Goal: Information Seeking & Learning: Learn about a topic

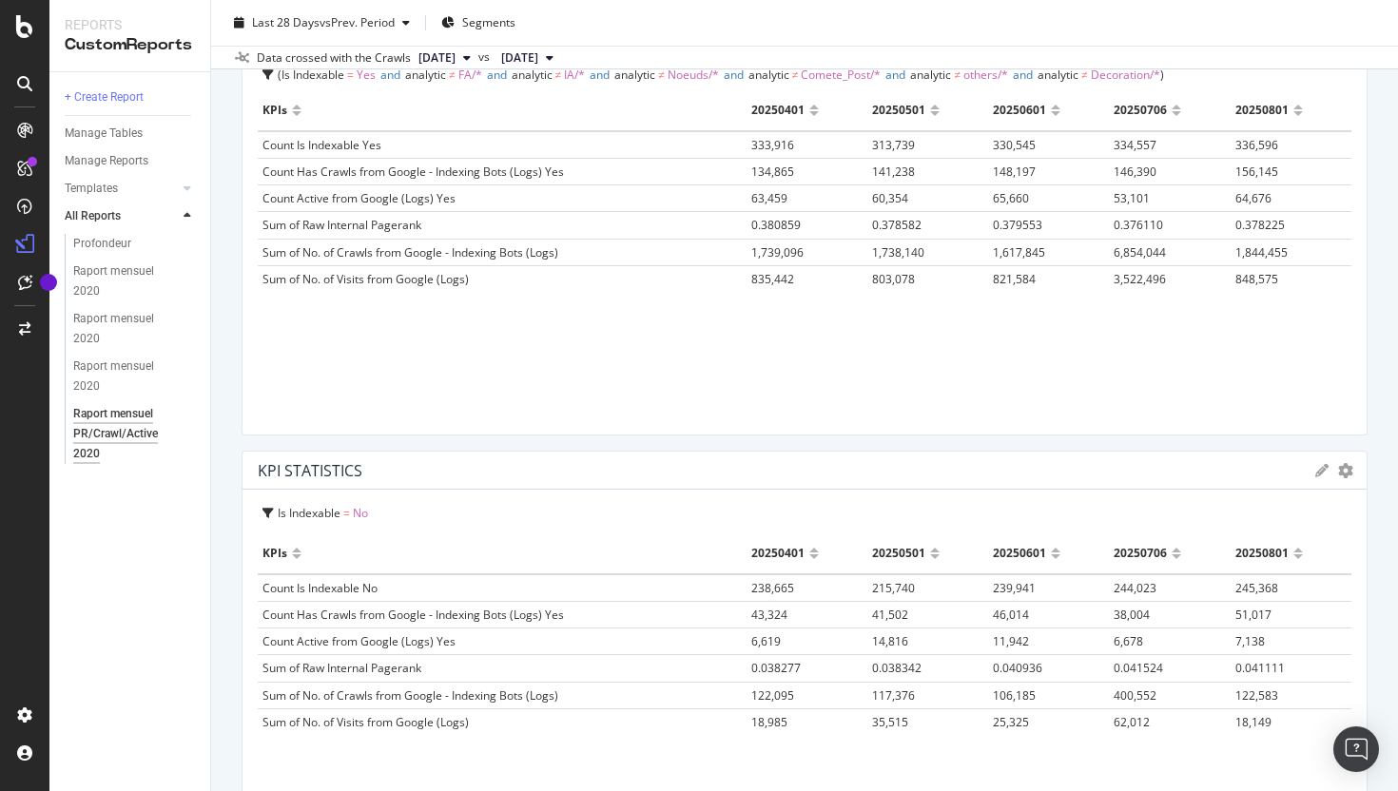
scroll to position [2850, 0]
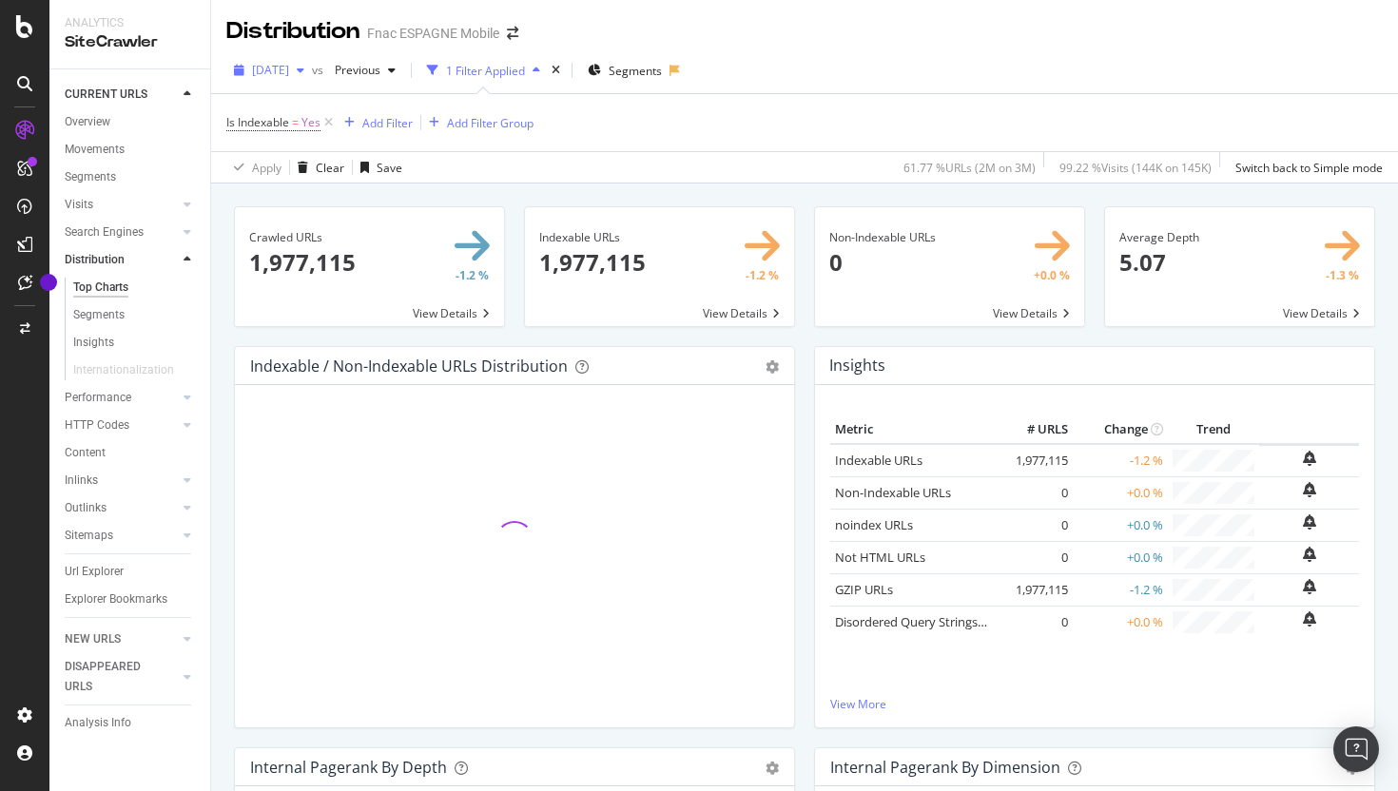
click at [289, 71] on span "2024 May. 1st" at bounding box center [270, 70] width 37 height 16
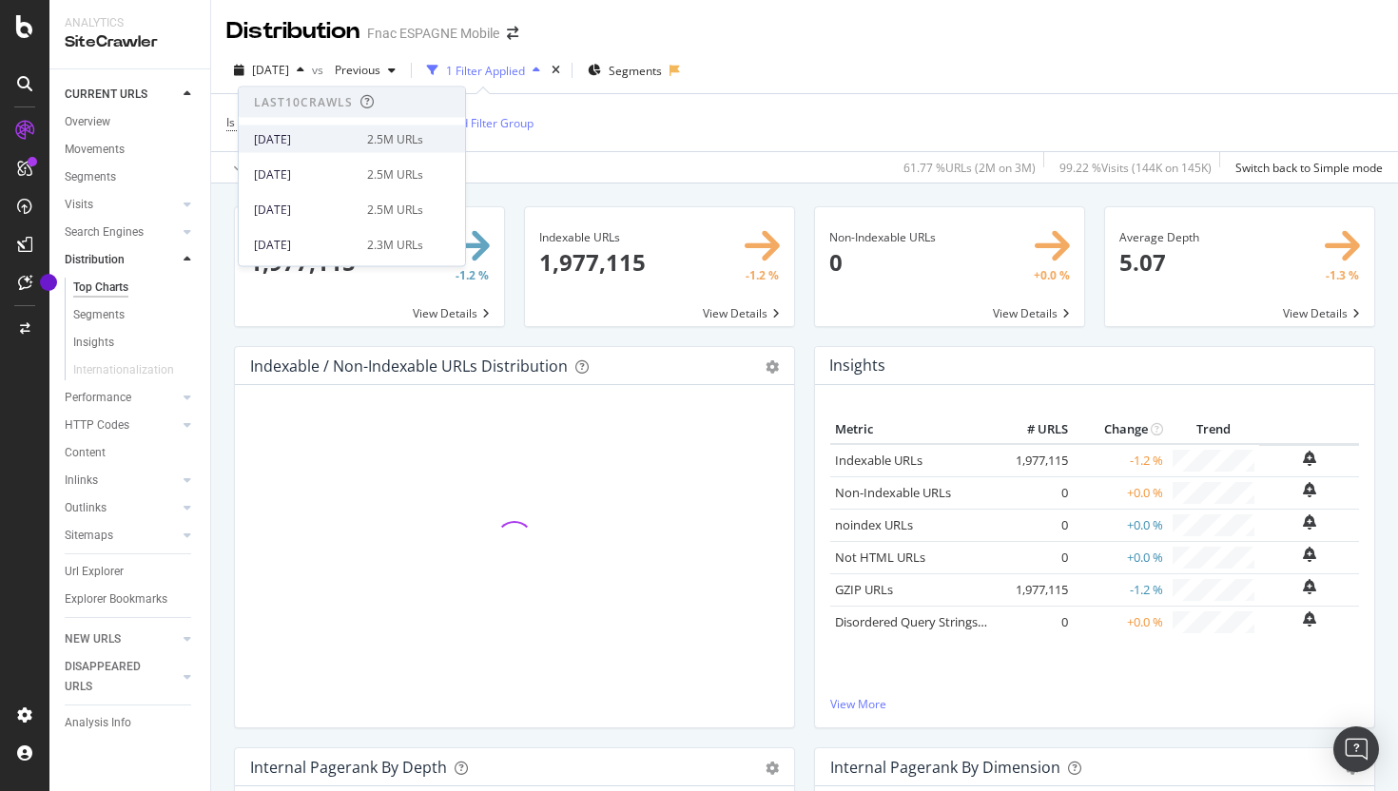
click at [310, 132] on div "2025 Aug. 1st" at bounding box center [305, 138] width 102 height 17
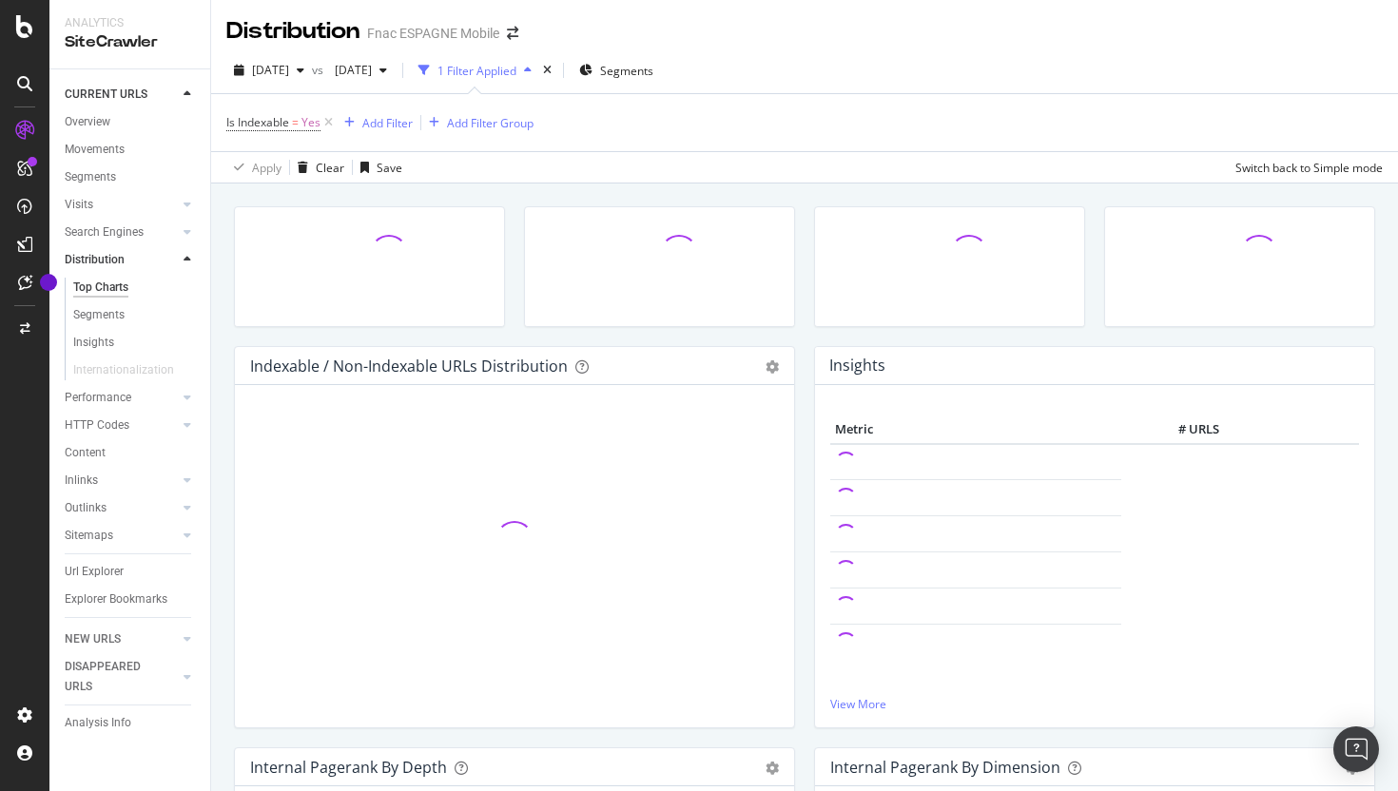
scroll to position [20, 0]
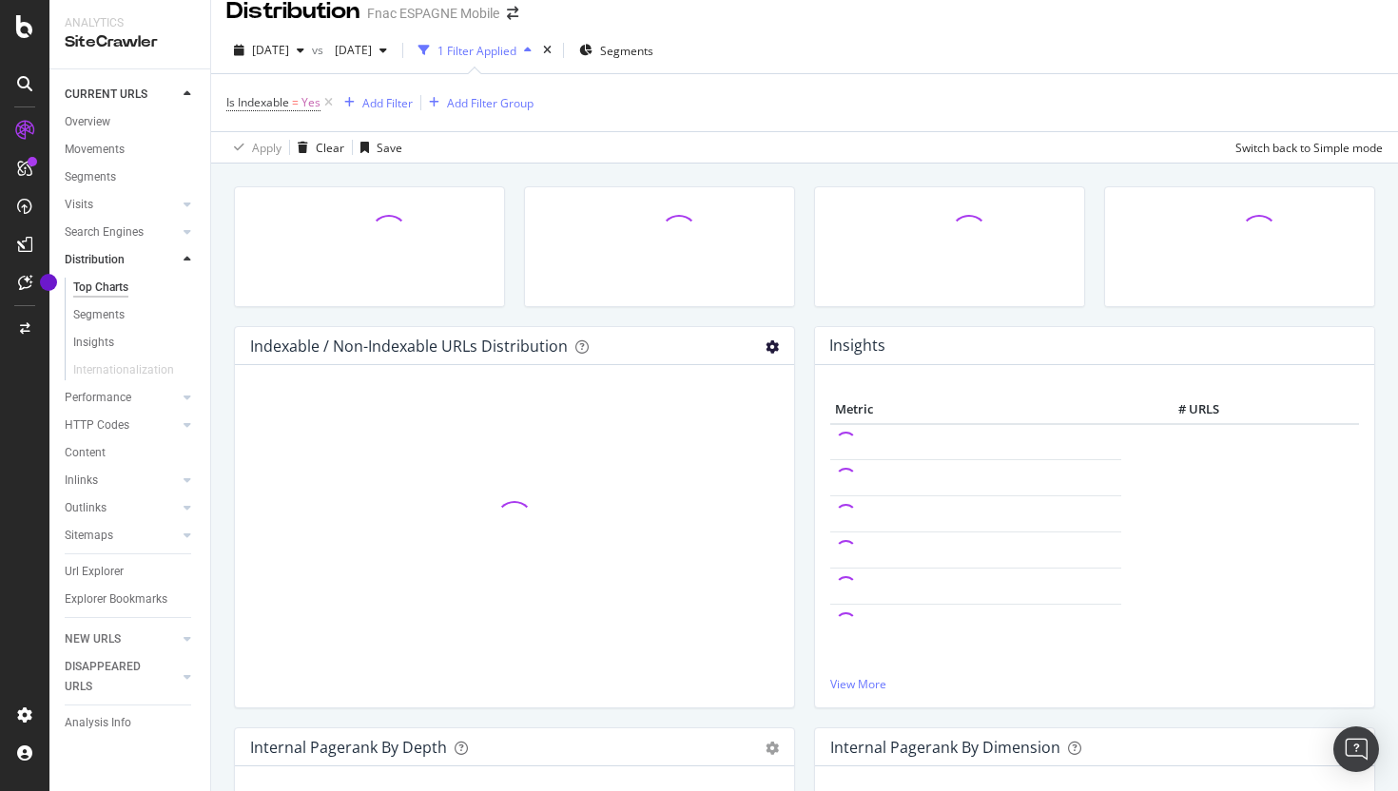
click at [767, 350] on icon "gear" at bounding box center [771, 346] width 13 height 13
click at [714, 447] on span "Table" at bounding box center [706, 454] width 173 height 26
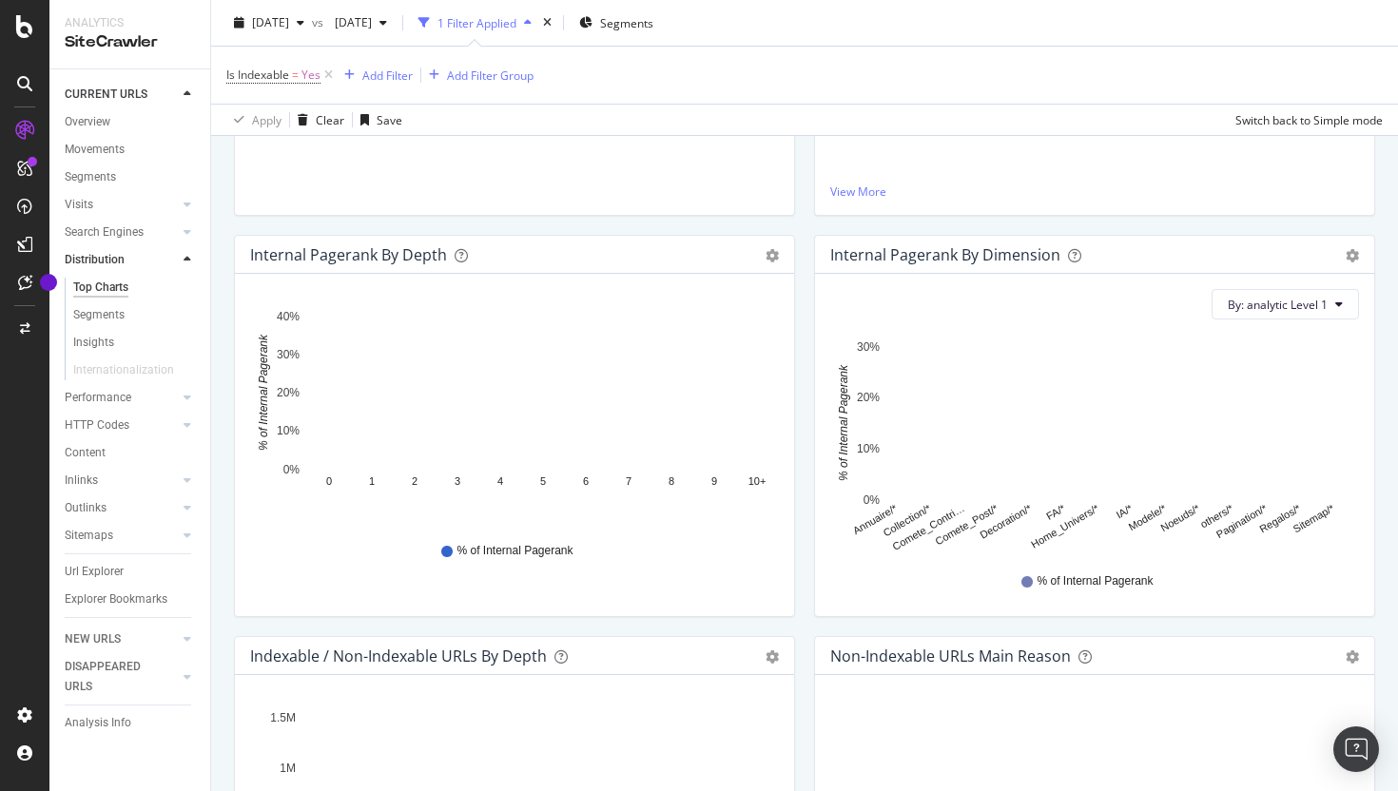
scroll to position [656, 0]
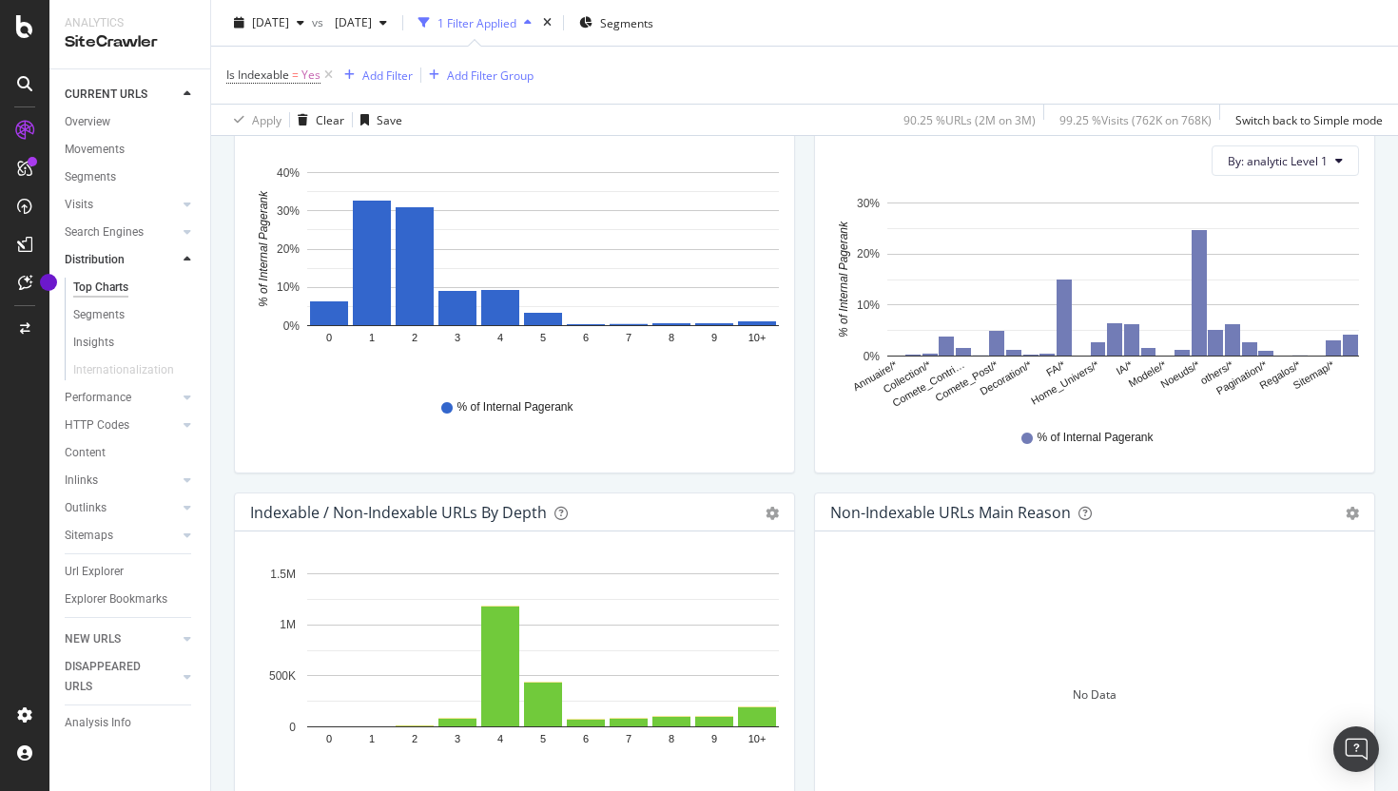
click at [776, 503] on div "Bar (by Value) Bar (by Percentage) Table Export as CSV Add to Custom Report" at bounding box center [771, 512] width 13 height 19
click at [771, 516] on icon "gear" at bounding box center [771, 513] width 13 height 13
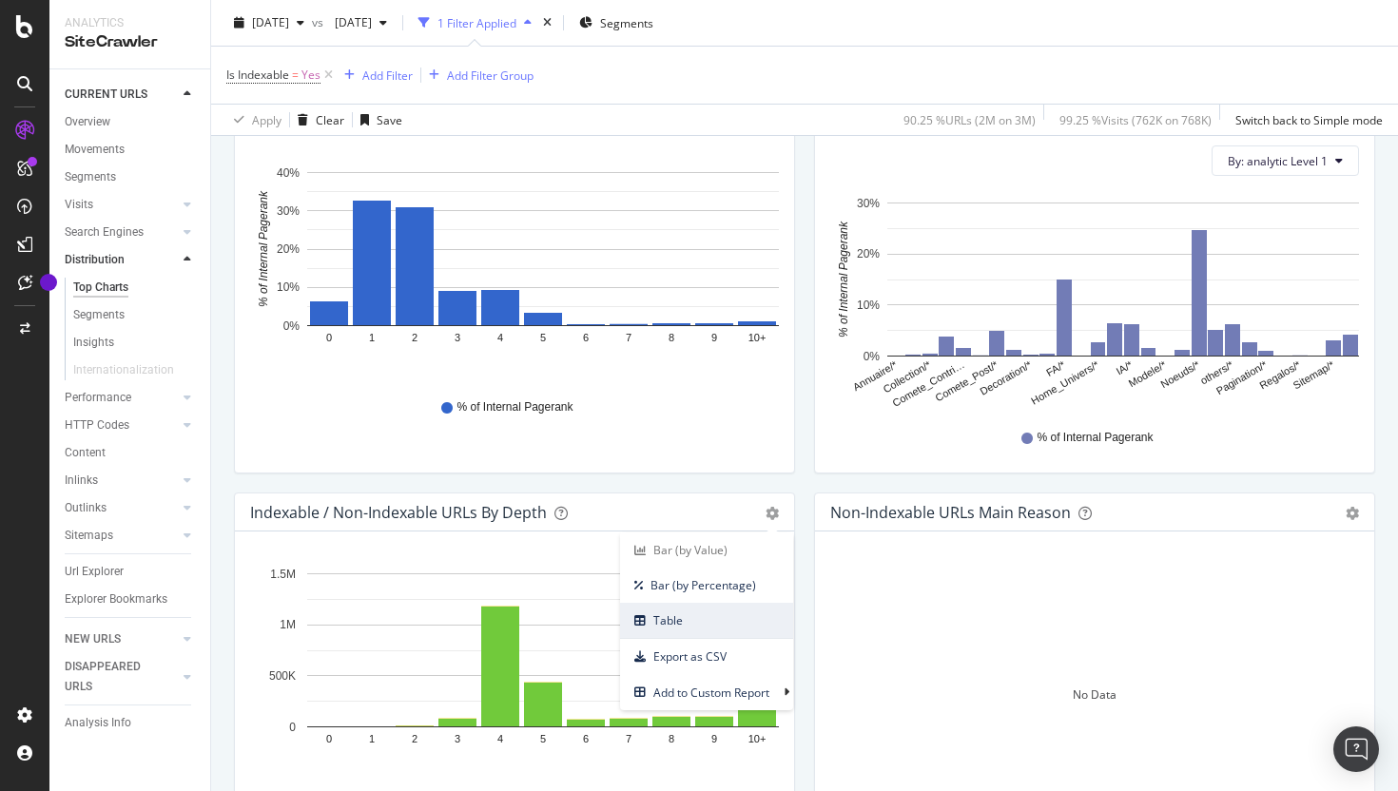
click at [717, 630] on span "Table" at bounding box center [706, 621] width 173 height 26
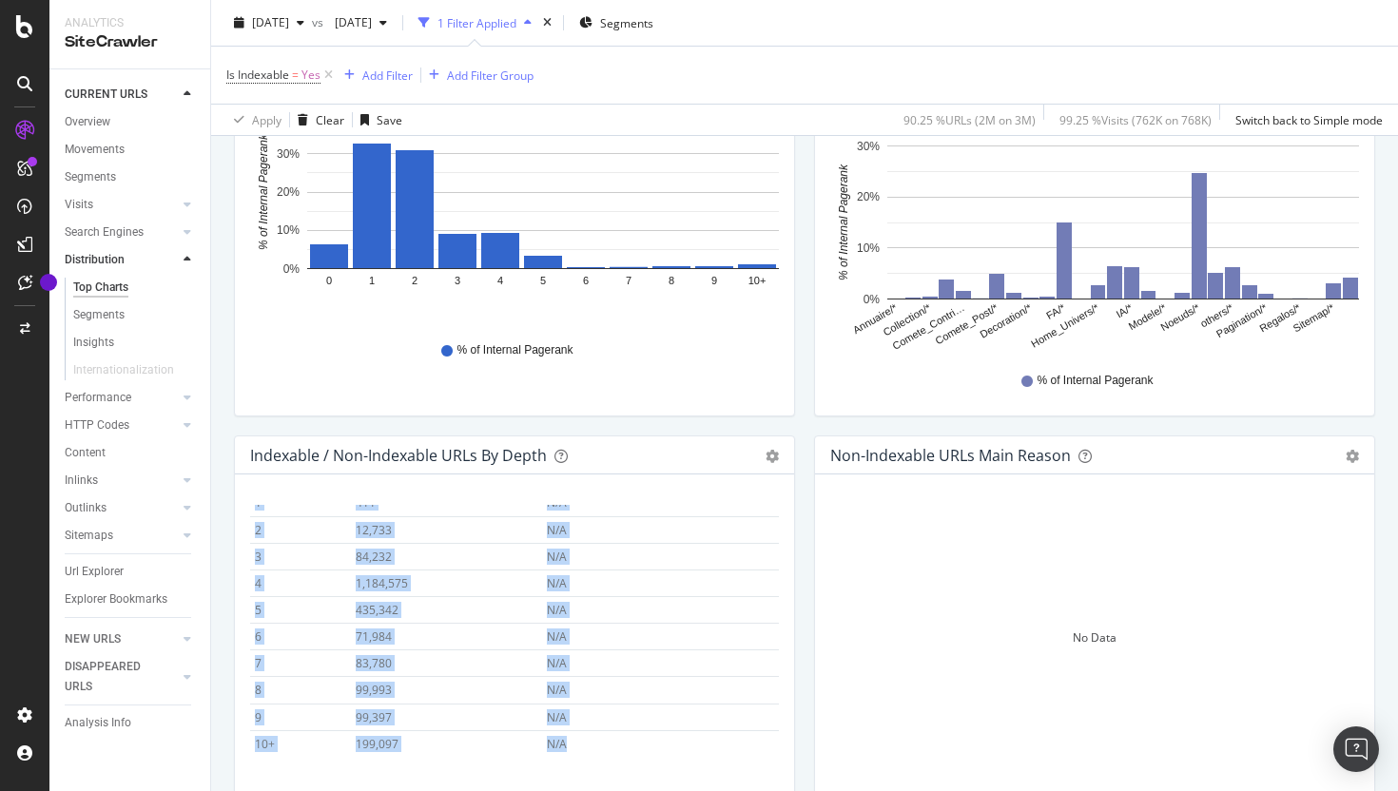
scroll to position [0, 0]
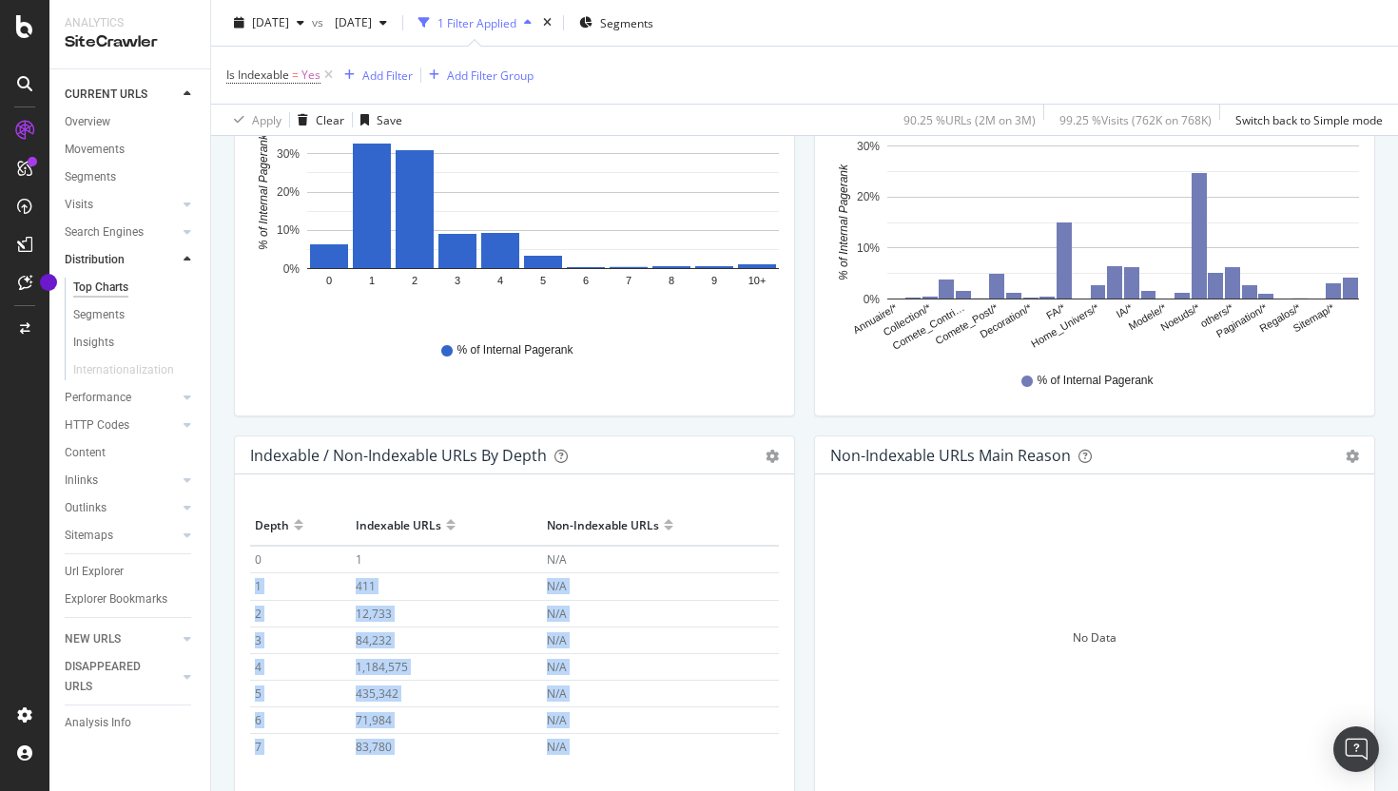
drag, startPoint x: 608, startPoint y: 742, endPoint x: 254, endPoint y: 586, distance: 386.5
click at [254, 586] on tbody "0 1 N/A 1 411 N/A 2 12,733 N/A 3 84,232 N/A 4 1,184,575 N/A 5 435,342 N/A 6 71,…" at bounding box center [514, 693] width 529 height 295
copy tbody "1 411 N/A 2 12,733 N/A 3 84,232 N/A 4 1,184,575 N/A 5 435,342 N/A 6 71,984 N/A …"
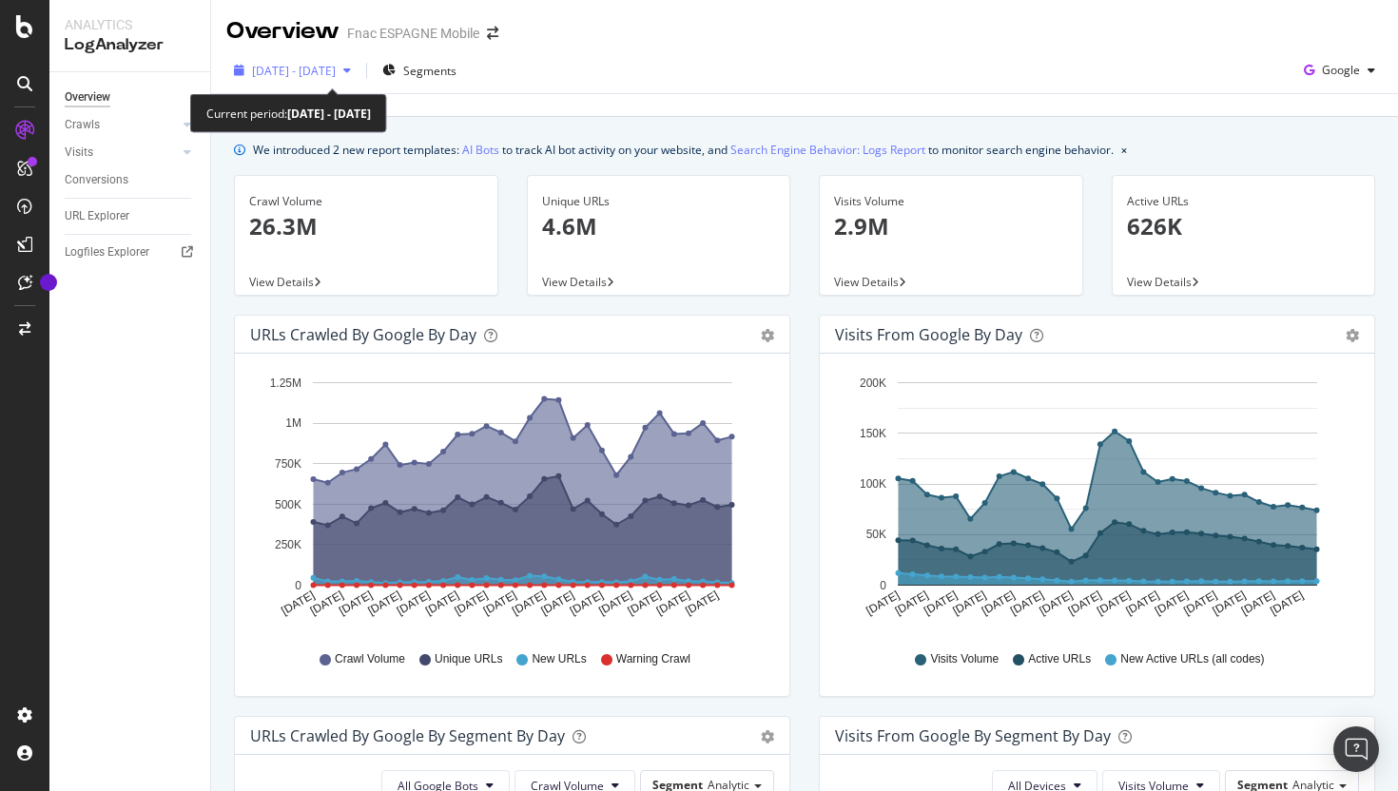
click at [336, 73] on span "[DATE] - [DATE]" at bounding box center [294, 71] width 84 height 16
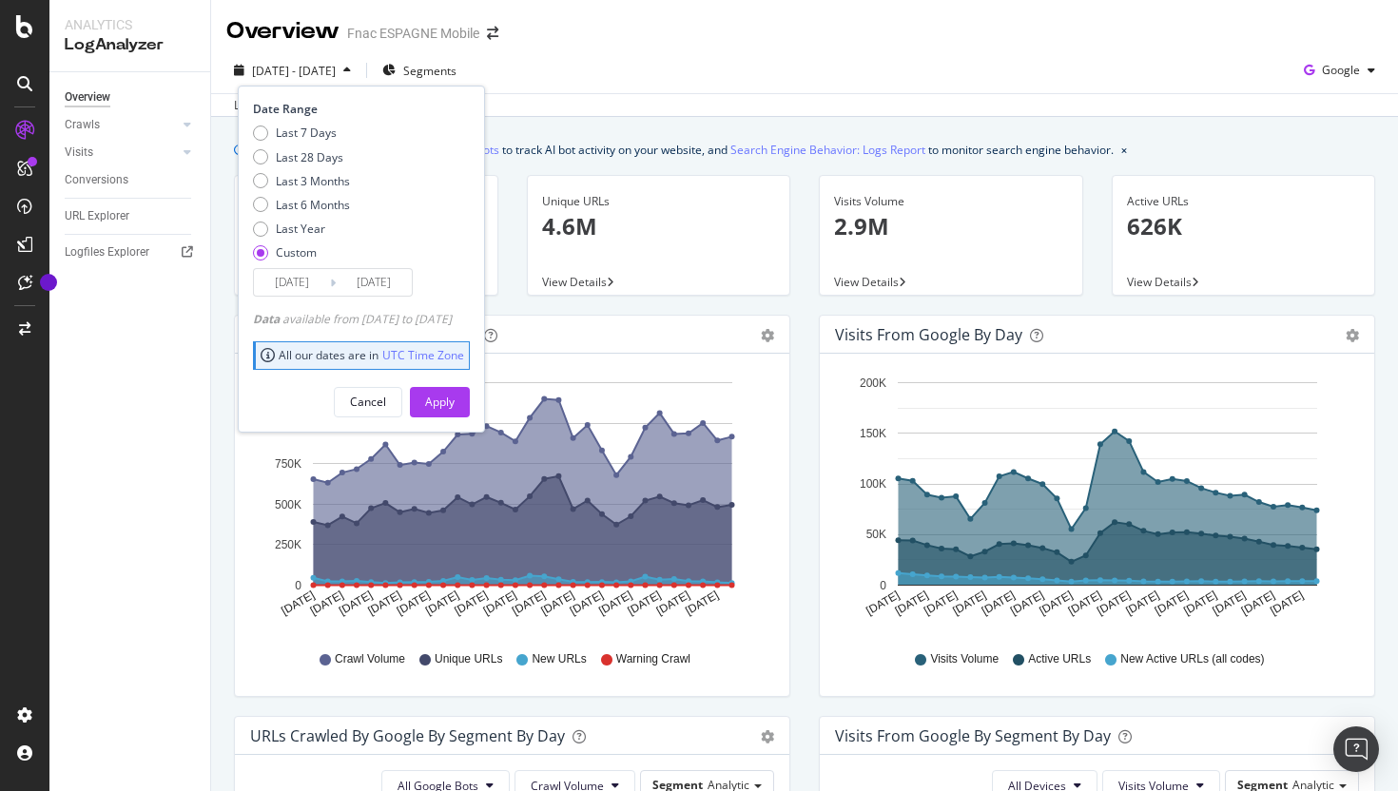
click at [311, 281] on input "[DATE]" at bounding box center [292, 282] width 76 height 27
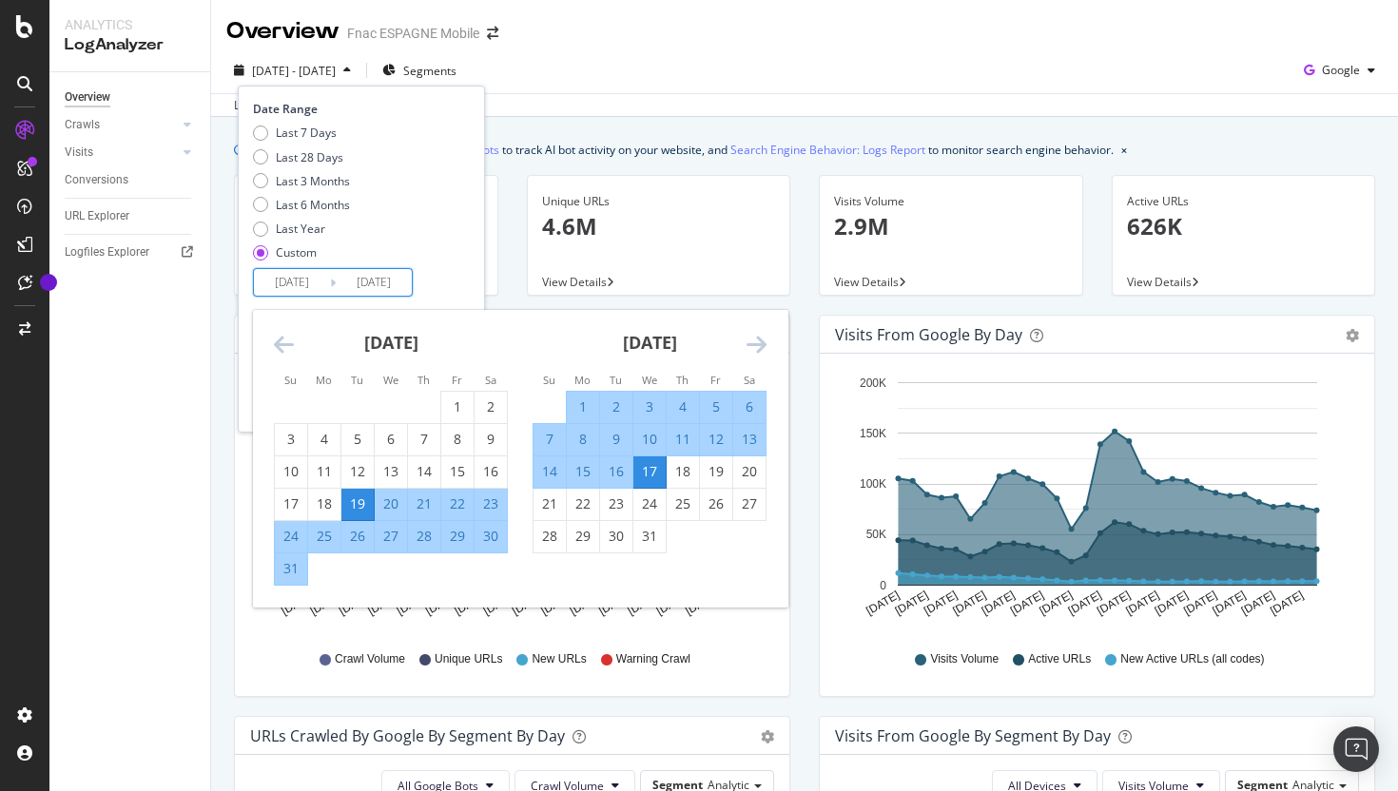
click at [768, 344] on div "[DATE] 1 2 3 4 5 6 7 8 9 10 11 12 13 14 15 16 17 18 19 20 21 22 23 24 25 26 27 …" at bounding box center [649, 431] width 259 height 243
click at [766, 345] on div "[DATE] 1 2 3 4 5 6 7 8 9 10 11 12 13 14 15 16 17 18 19 20 21 22 23 24 25 26 27 …" at bounding box center [649, 431] width 259 height 243
click at [756, 348] on icon "Move forward to switch to the next month." at bounding box center [756, 344] width 20 height 23
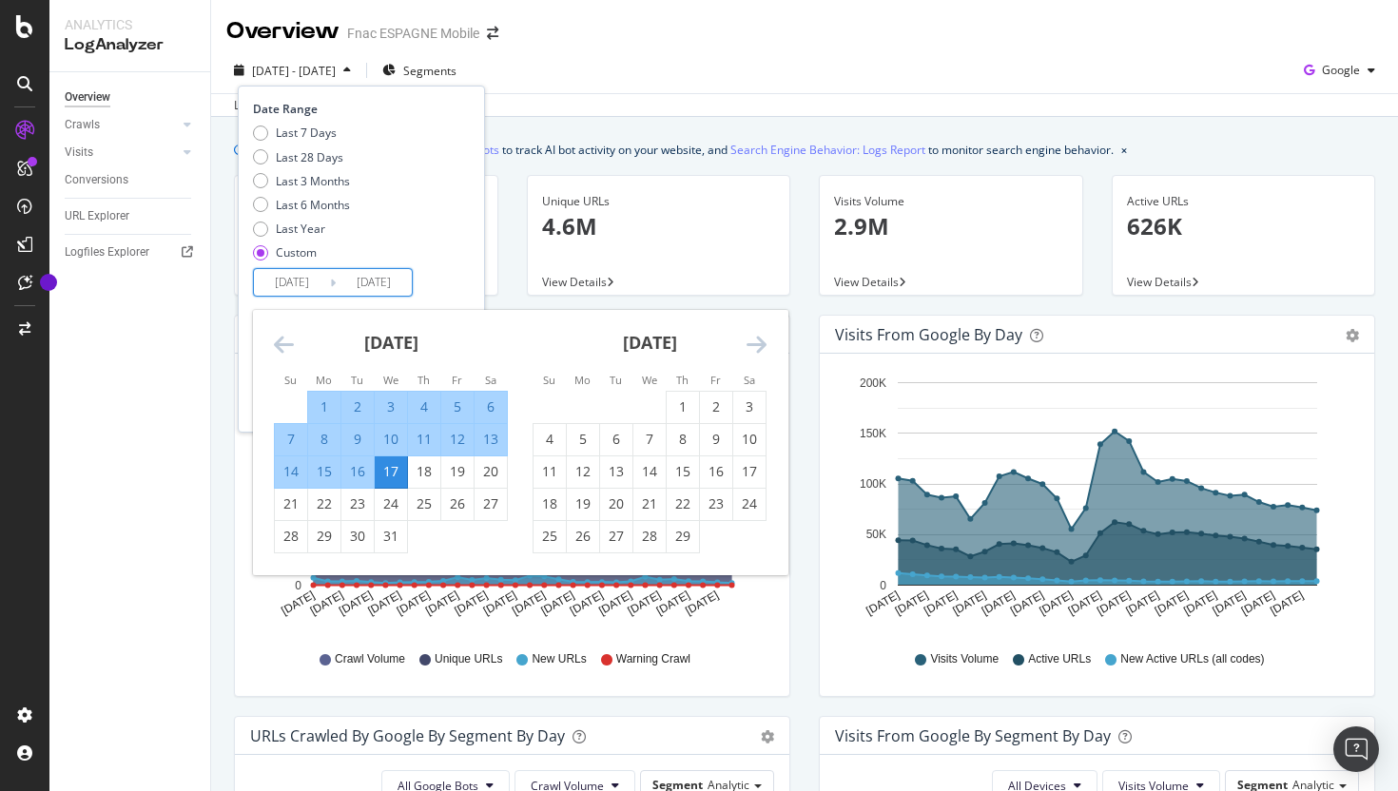
click at [756, 348] on icon "Move forward to switch to the next month." at bounding box center [756, 344] width 20 height 23
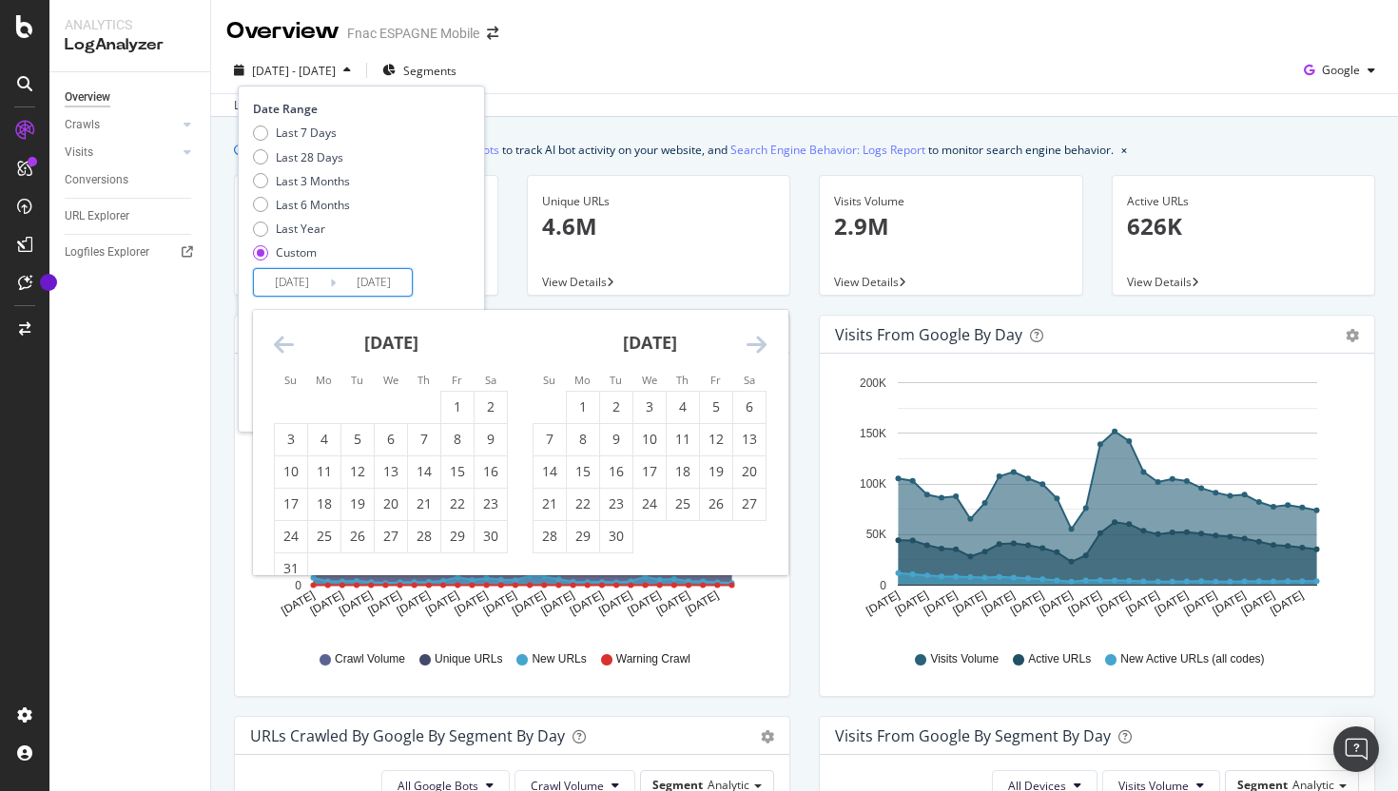
click at [756, 348] on icon "Move forward to switch to the next month." at bounding box center [756, 344] width 20 height 23
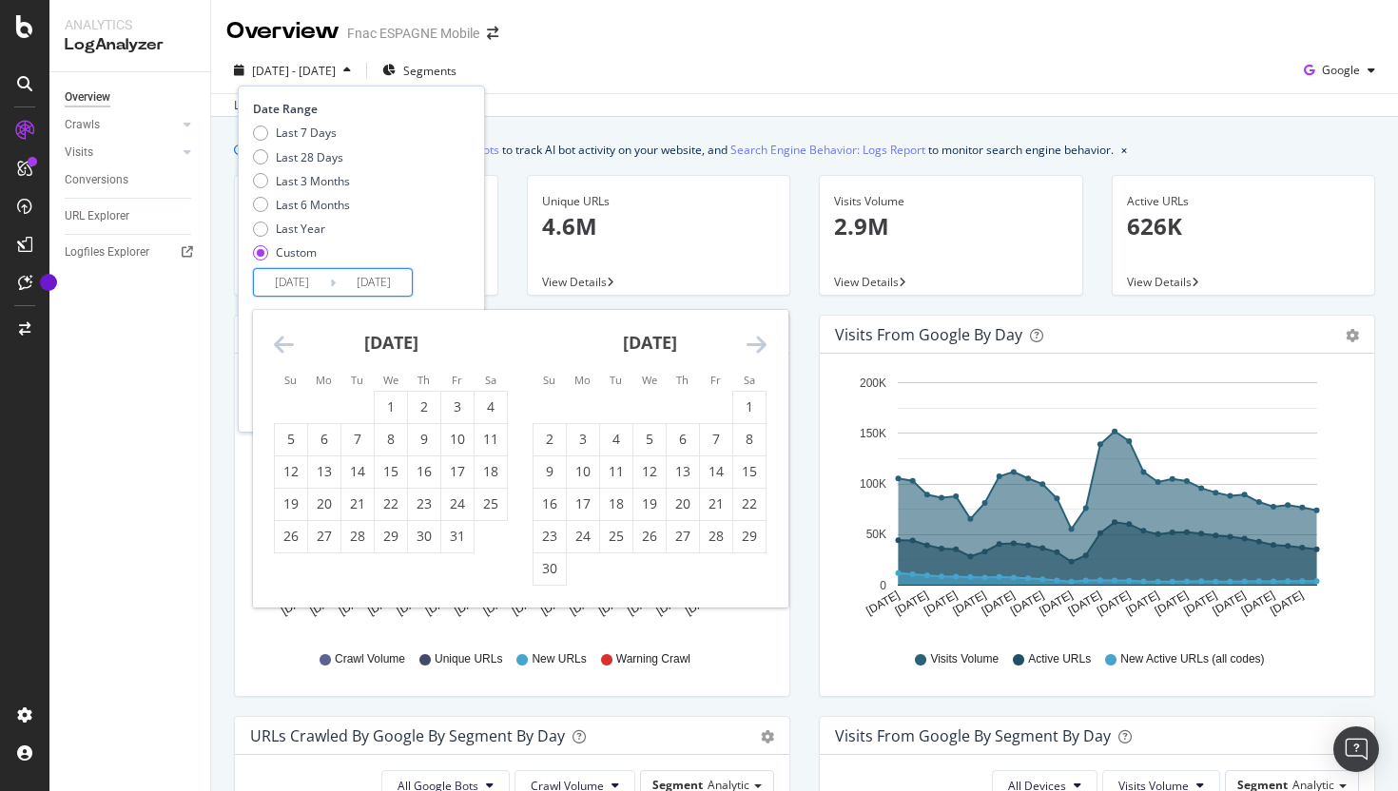
click at [756, 348] on icon "Move forward to switch to the next month." at bounding box center [756, 344] width 20 height 23
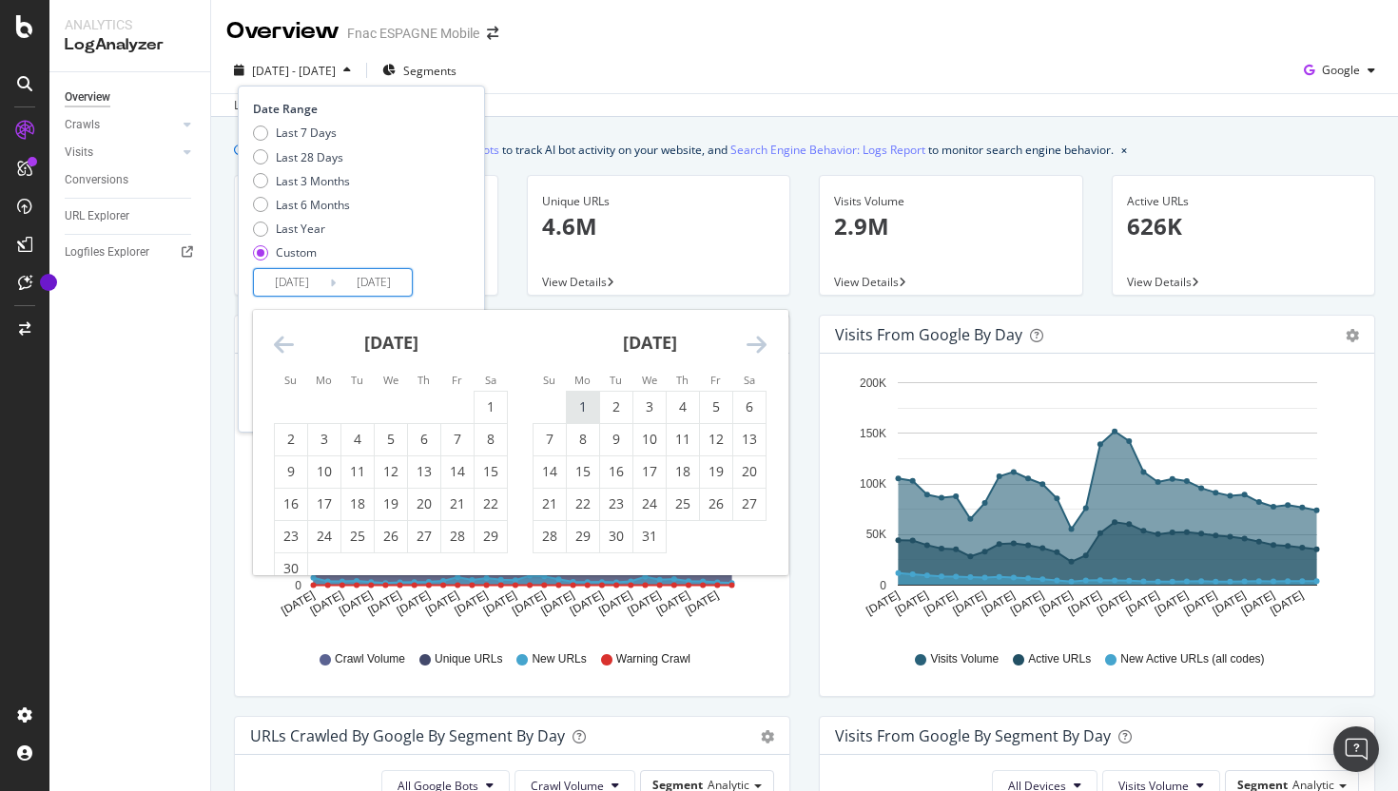
click at [587, 408] on div "1" at bounding box center [583, 406] width 32 height 19
type input "[DATE]"
click at [655, 544] on div "31" at bounding box center [649, 536] width 32 height 19
type input "[DATE]"
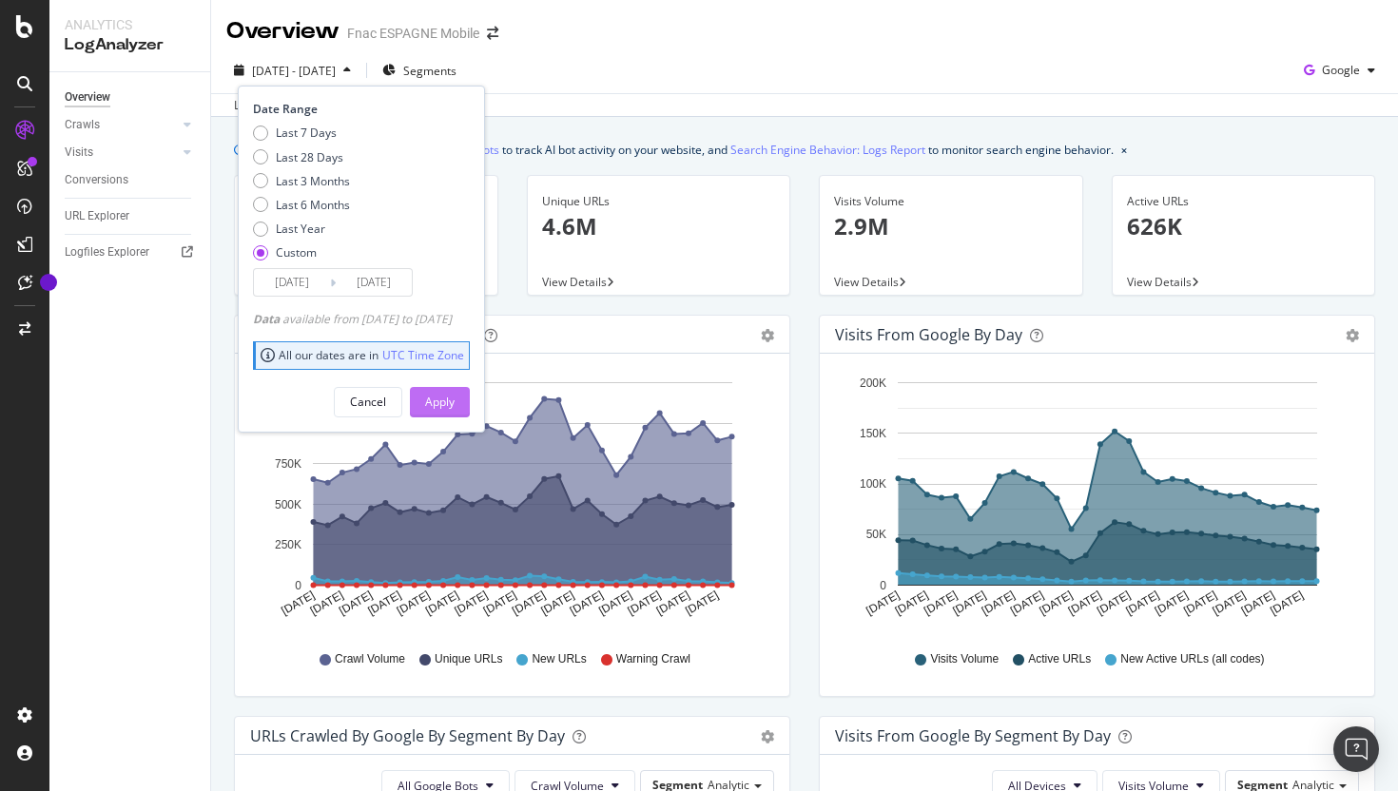
click at [454, 399] on div "Apply" at bounding box center [439, 402] width 29 height 16
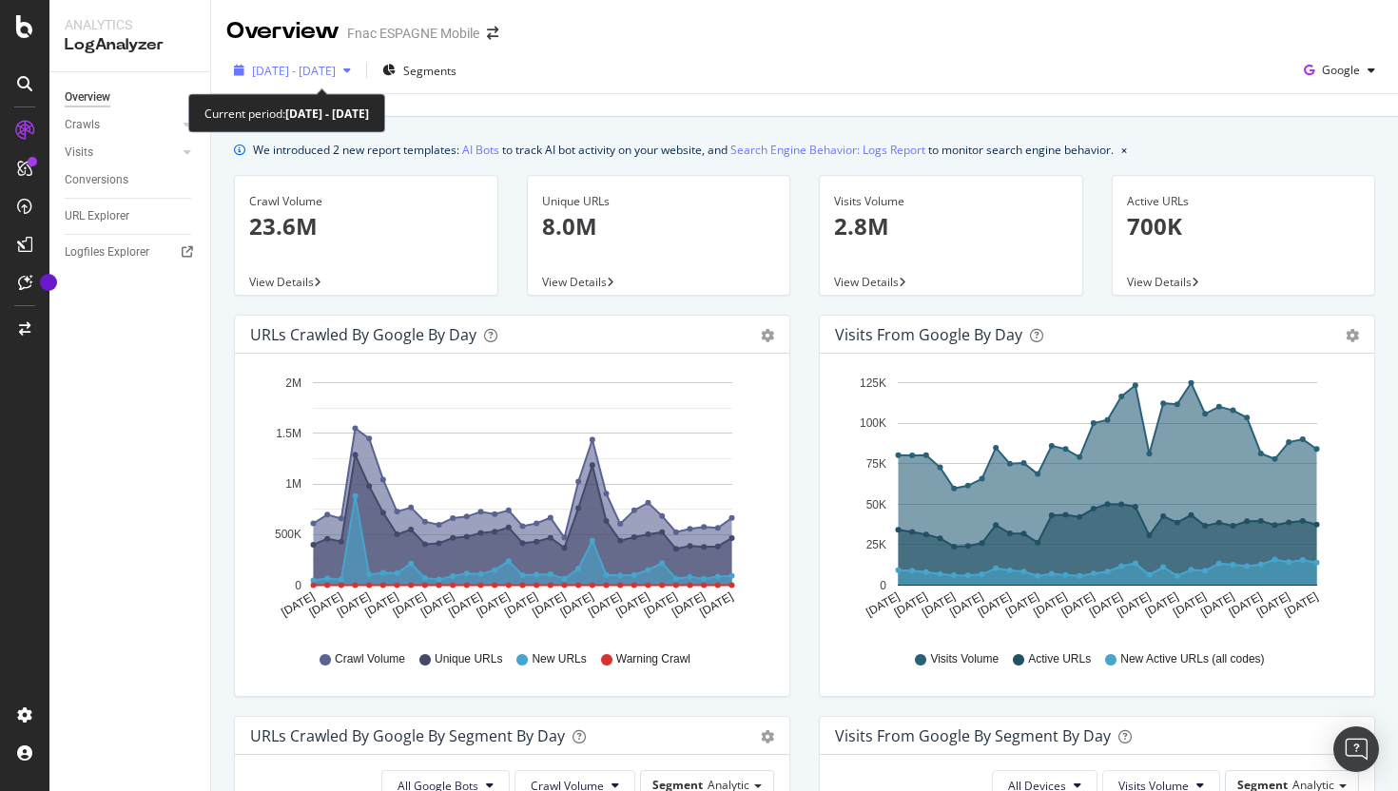
click at [336, 74] on span "[DATE] - [DATE]" at bounding box center [294, 71] width 84 height 16
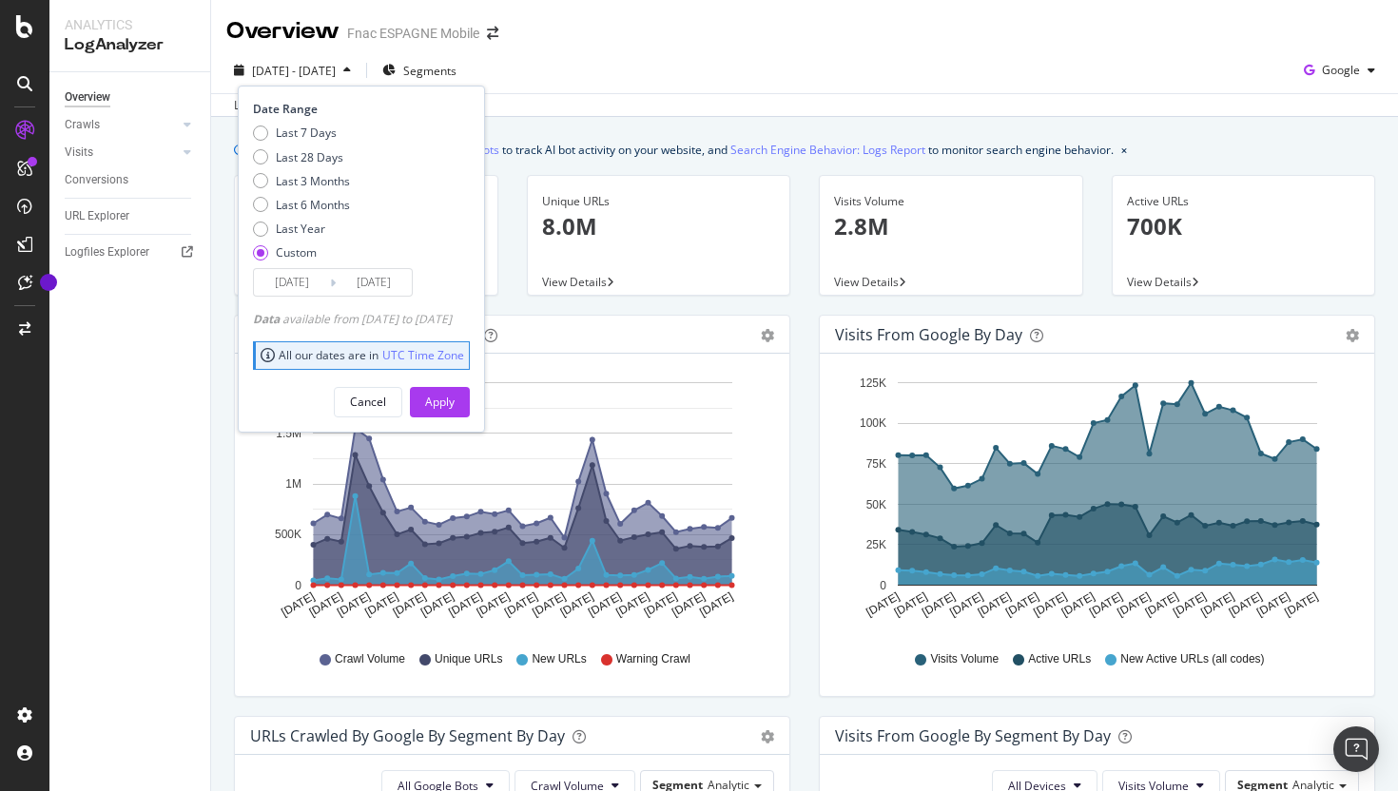
click at [308, 288] on input "[DATE]" at bounding box center [292, 282] width 76 height 27
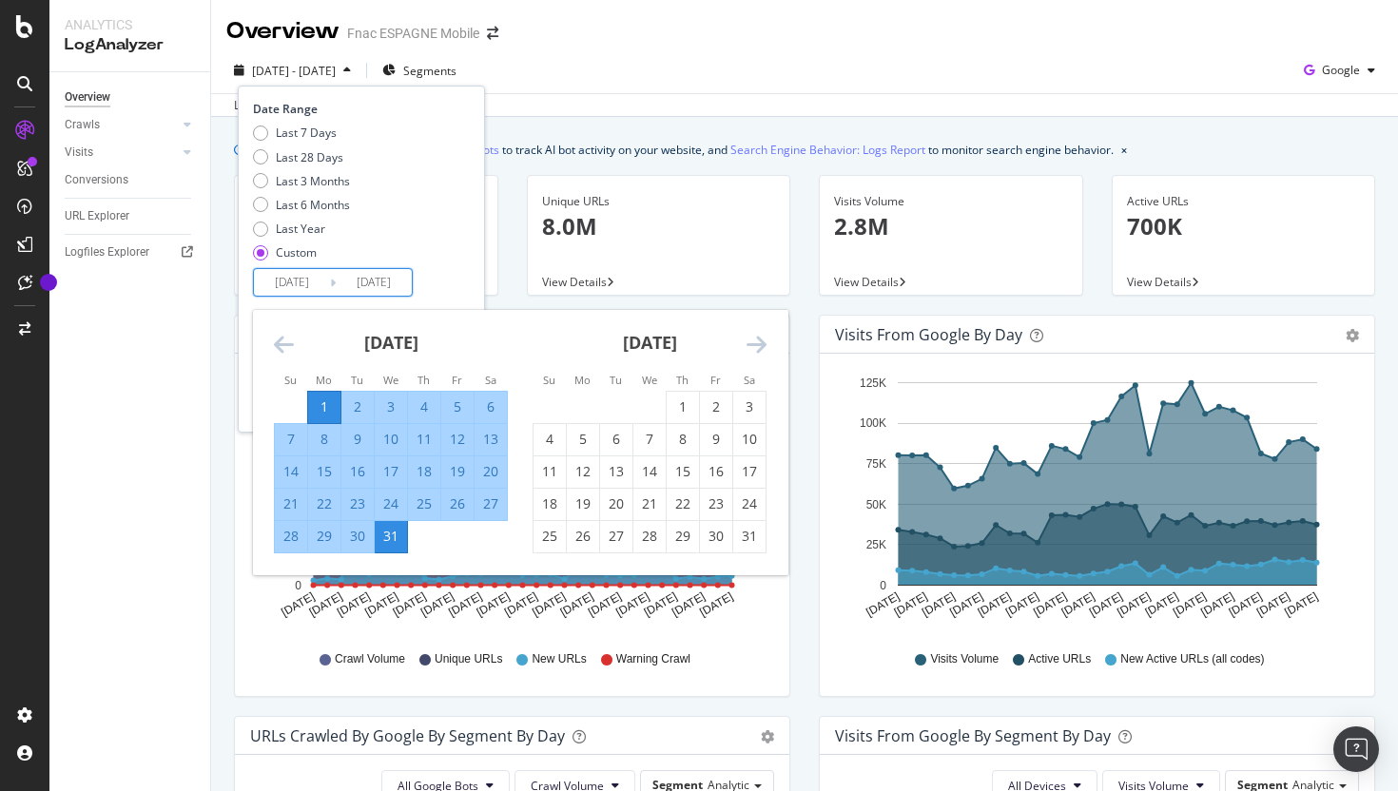
click at [764, 351] on icon "Move forward to switch to the next month." at bounding box center [756, 344] width 20 height 23
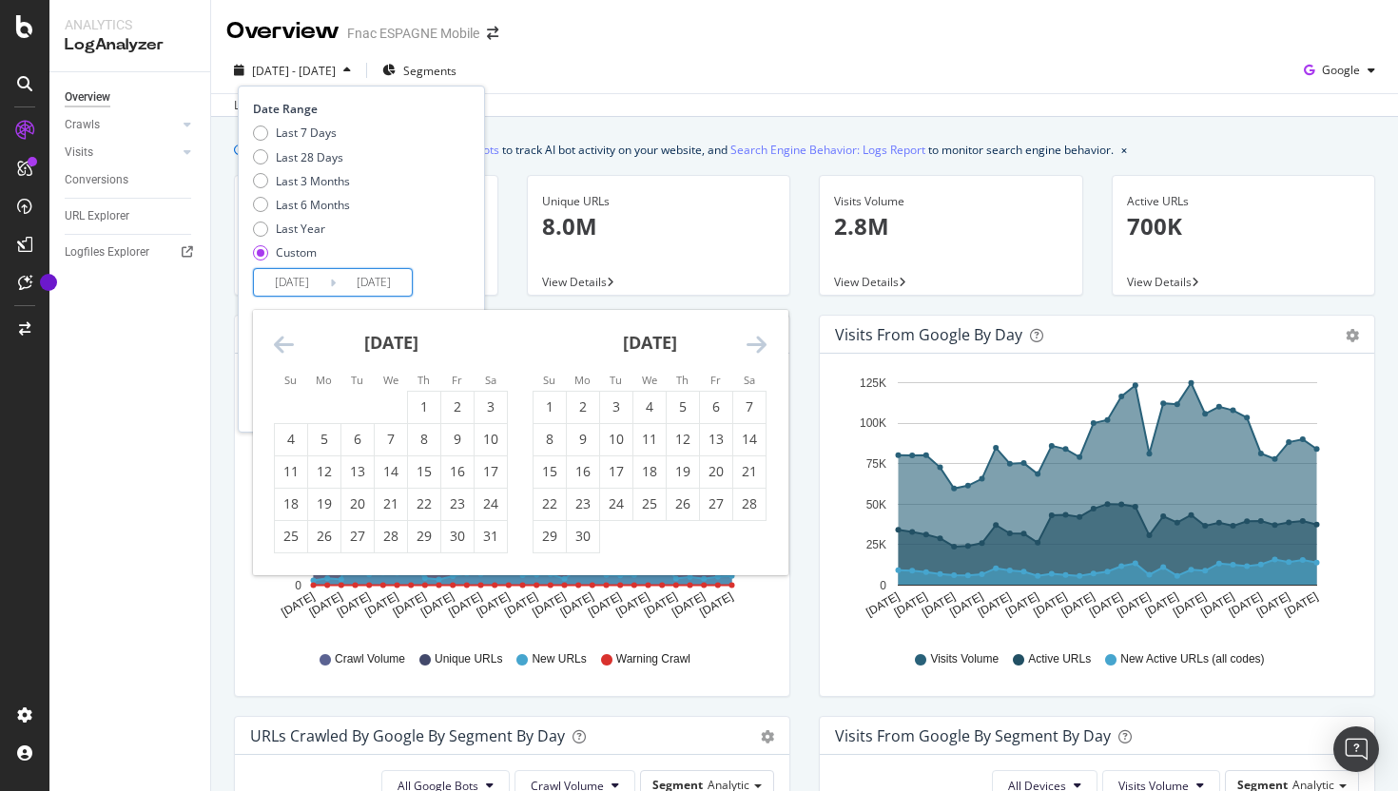
click at [764, 351] on icon "Move forward to switch to the next month." at bounding box center [756, 344] width 20 height 23
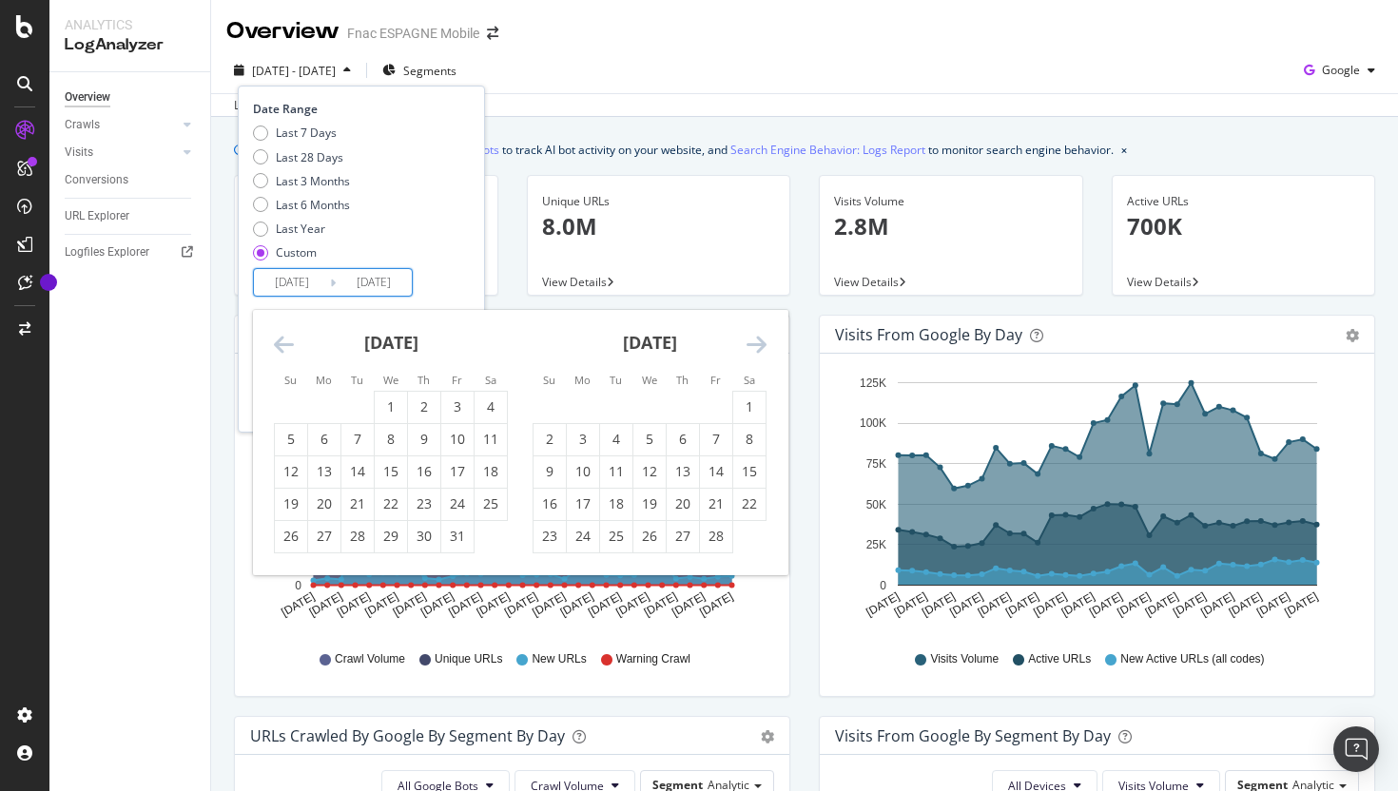
click at [764, 351] on icon "Move forward to switch to the next month." at bounding box center [756, 344] width 20 height 23
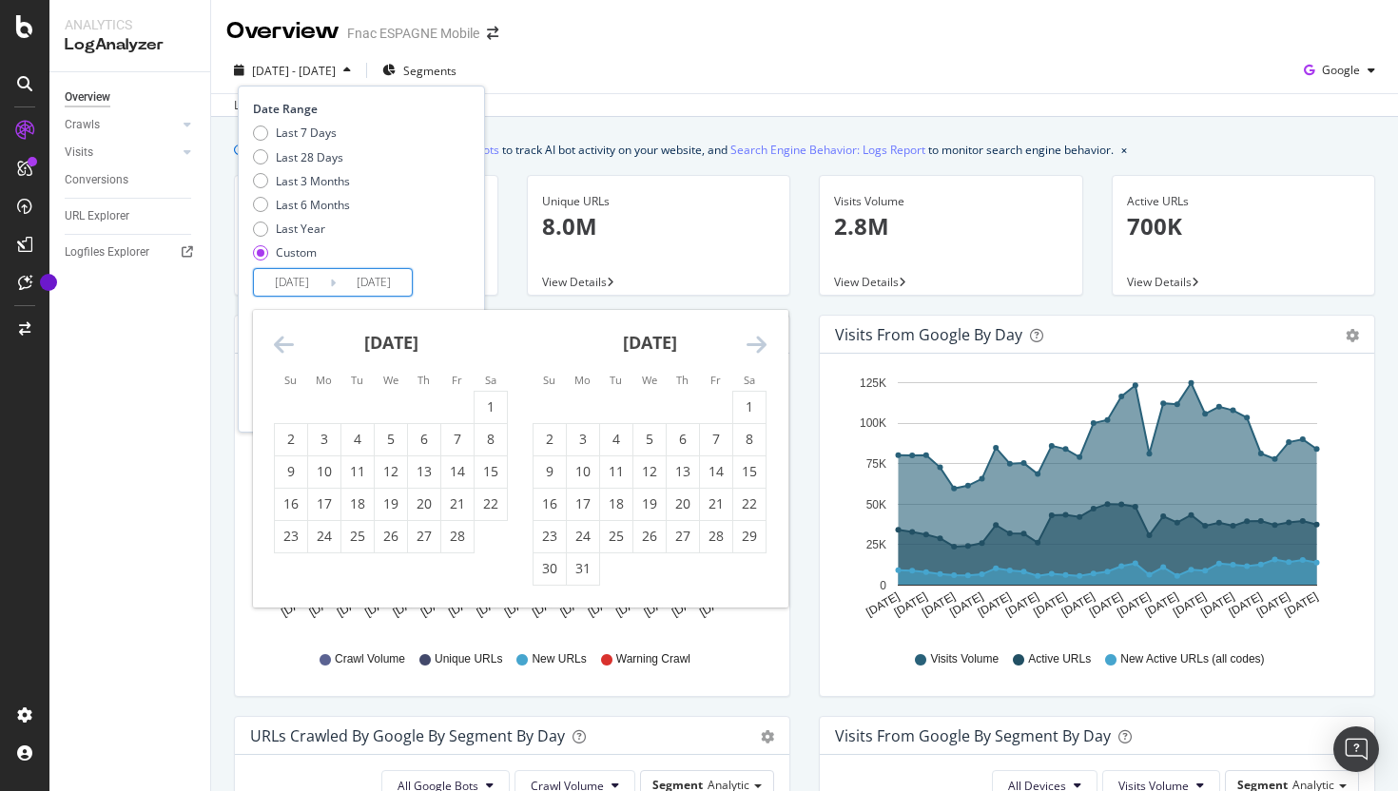
click at [764, 351] on icon "Move forward to switch to the next month." at bounding box center [756, 344] width 20 height 23
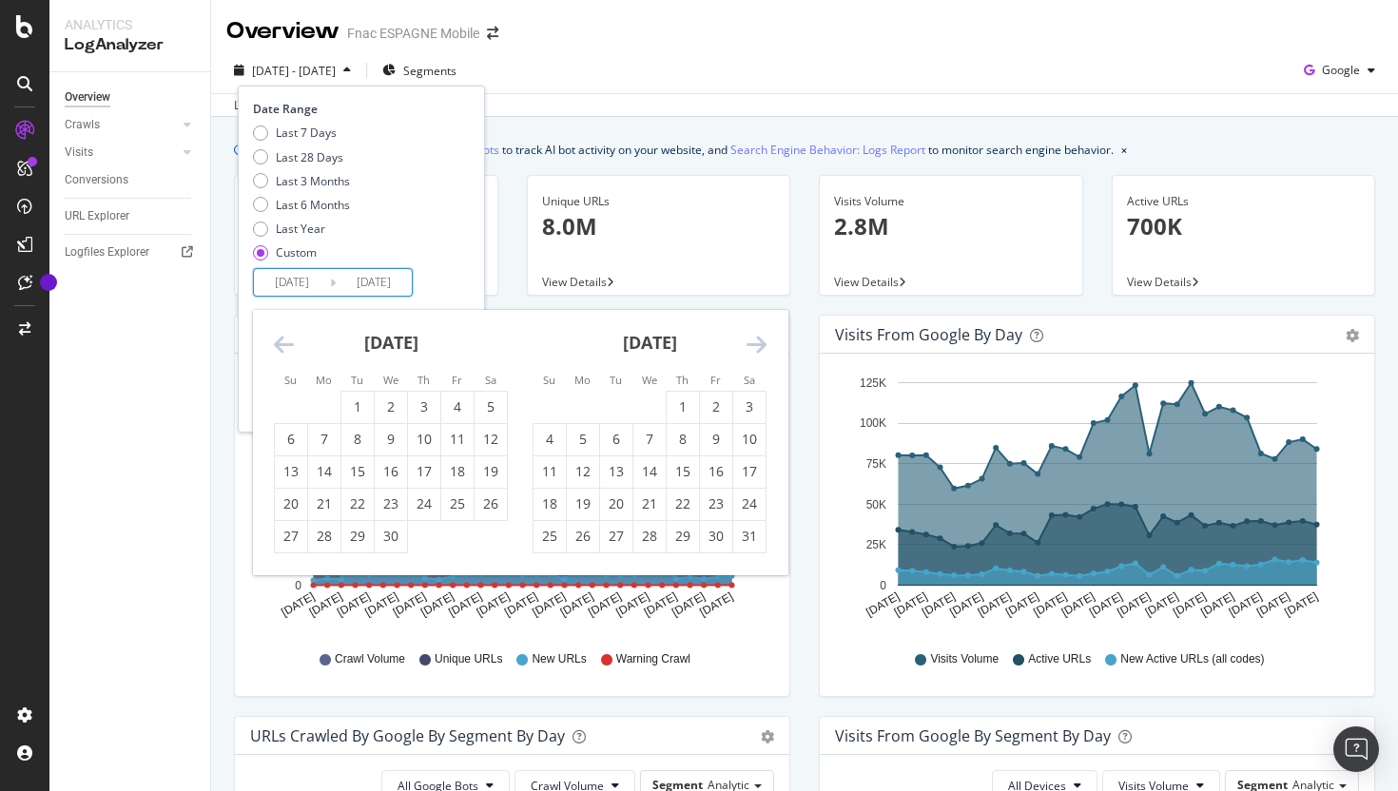
click at [764, 351] on icon "Move forward to switch to the next month." at bounding box center [756, 344] width 20 height 23
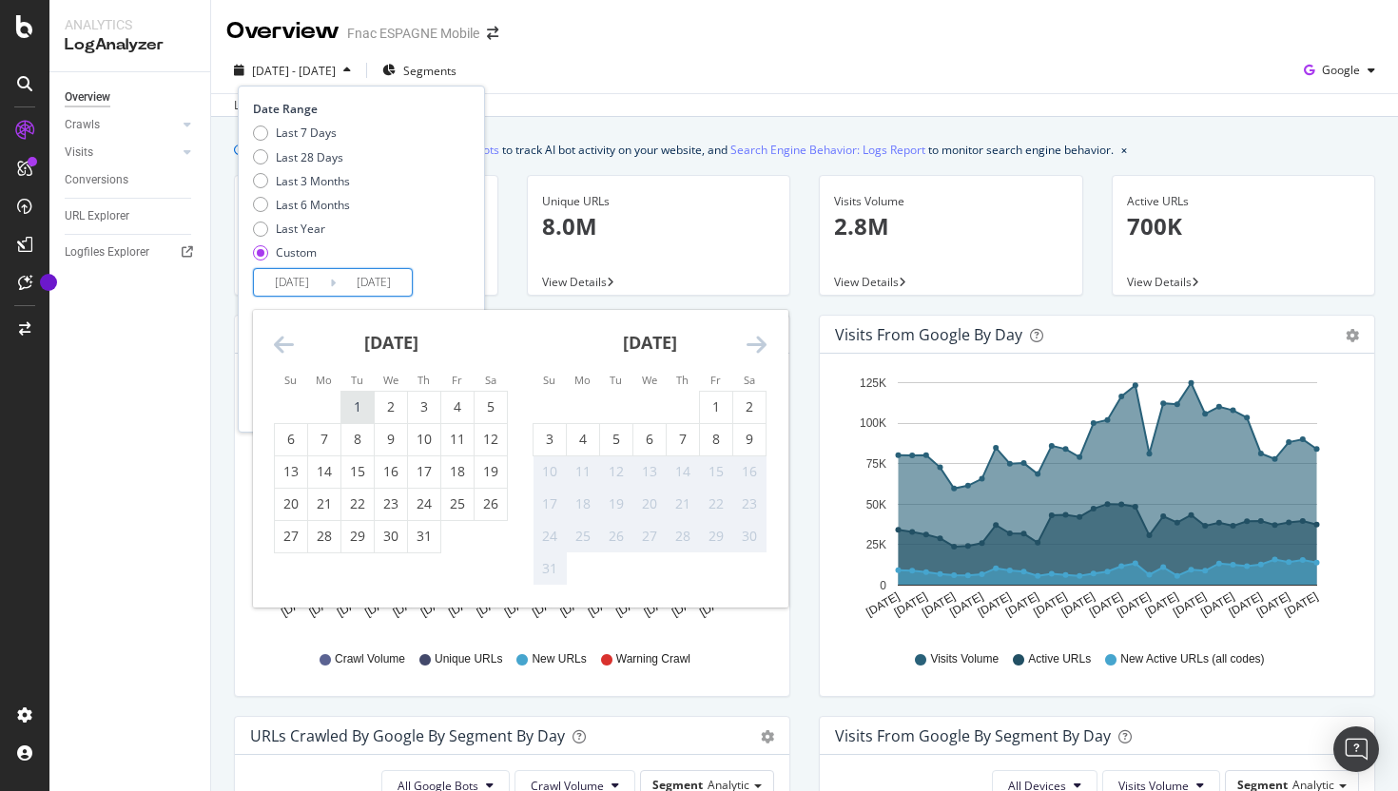
click at [364, 398] on div "1" at bounding box center [357, 406] width 32 height 19
type input "[DATE]"
click at [413, 531] on div "31" at bounding box center [424, 536] width 32 height 19
type input "[DATE]"
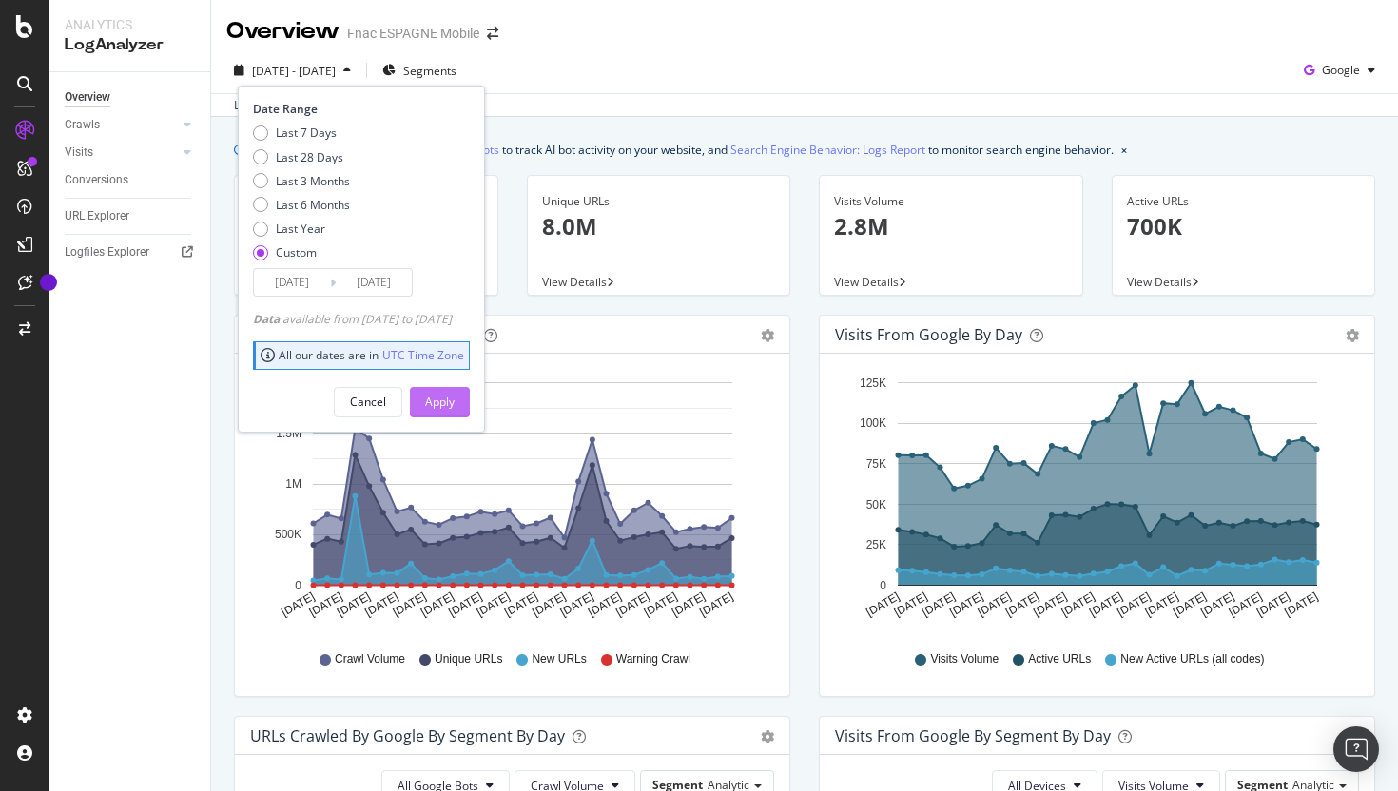
click at [454, 402] on div "Apply" at bounding box center [439, 402] width 29 height 16
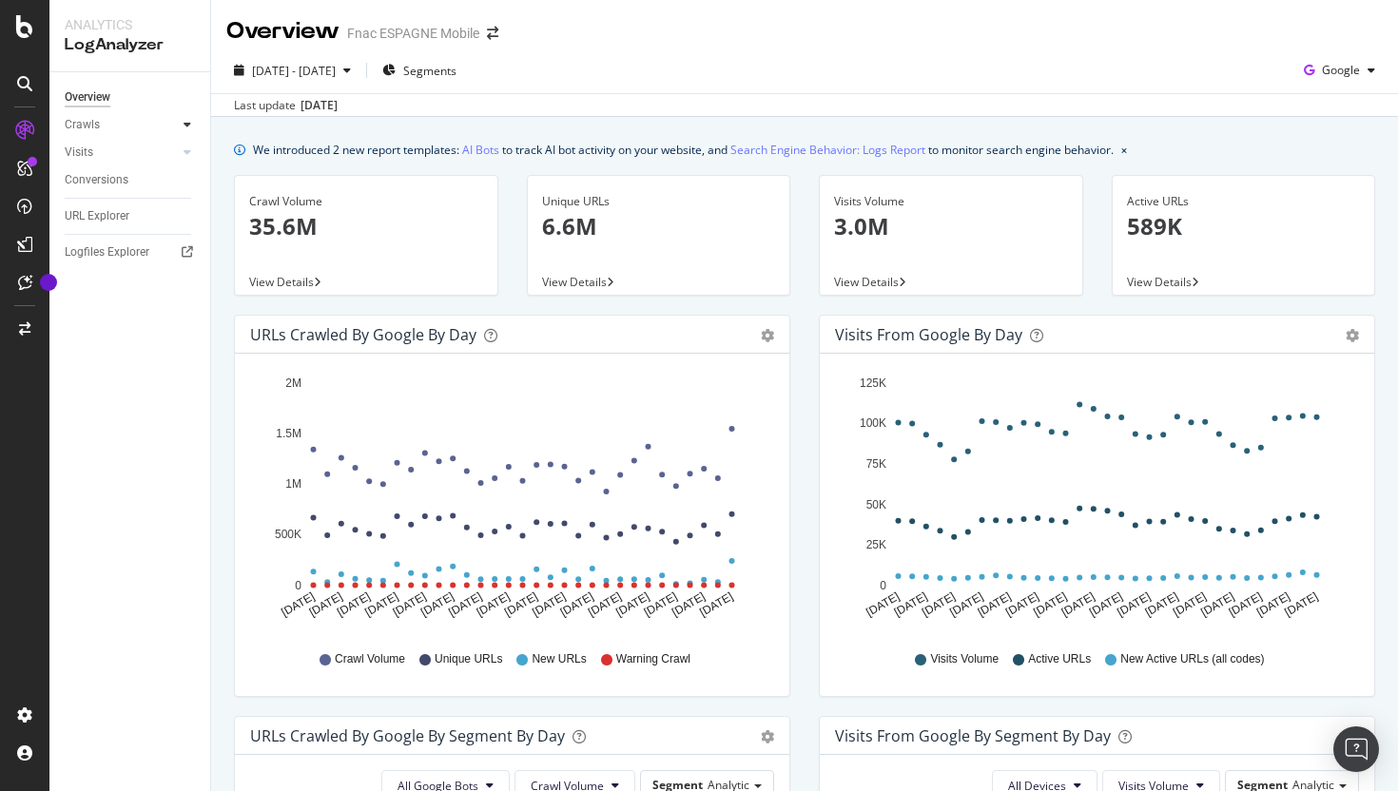
click at [187, 122] on icon at bounding box center [187, 124] width 8 height 11
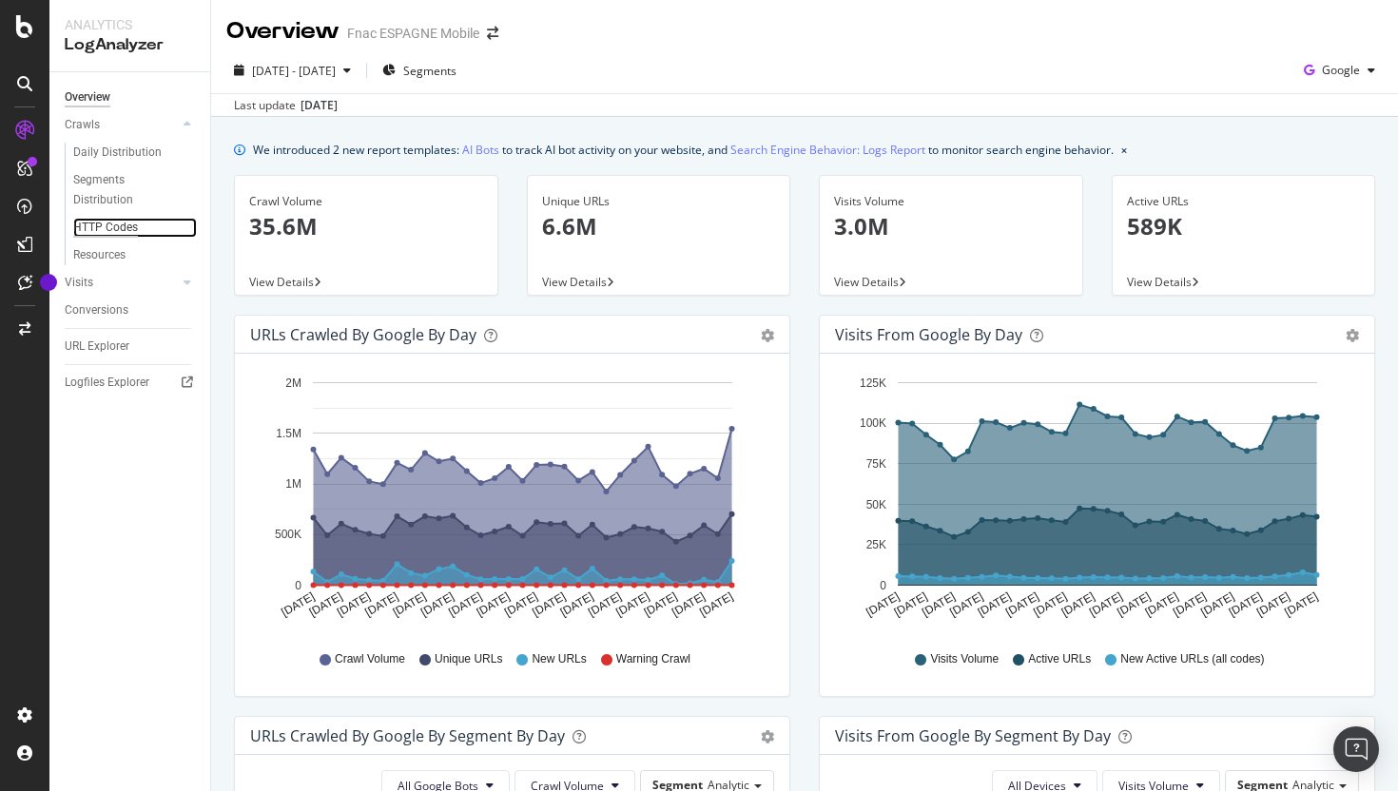
click at [121, 222] on div "HTTP Codes" at bounding box center [105, 228] width 65 height 20
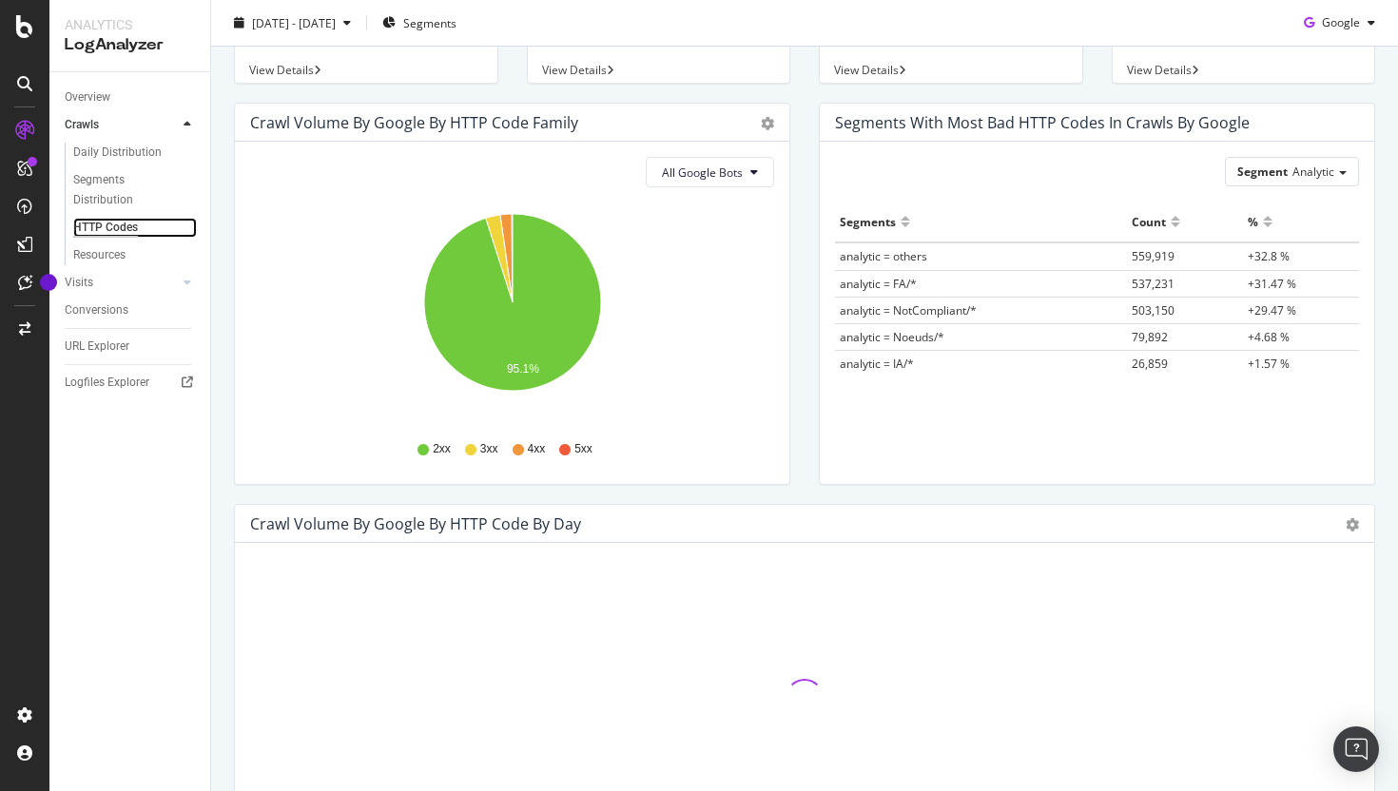
scroll to position [197, 0]
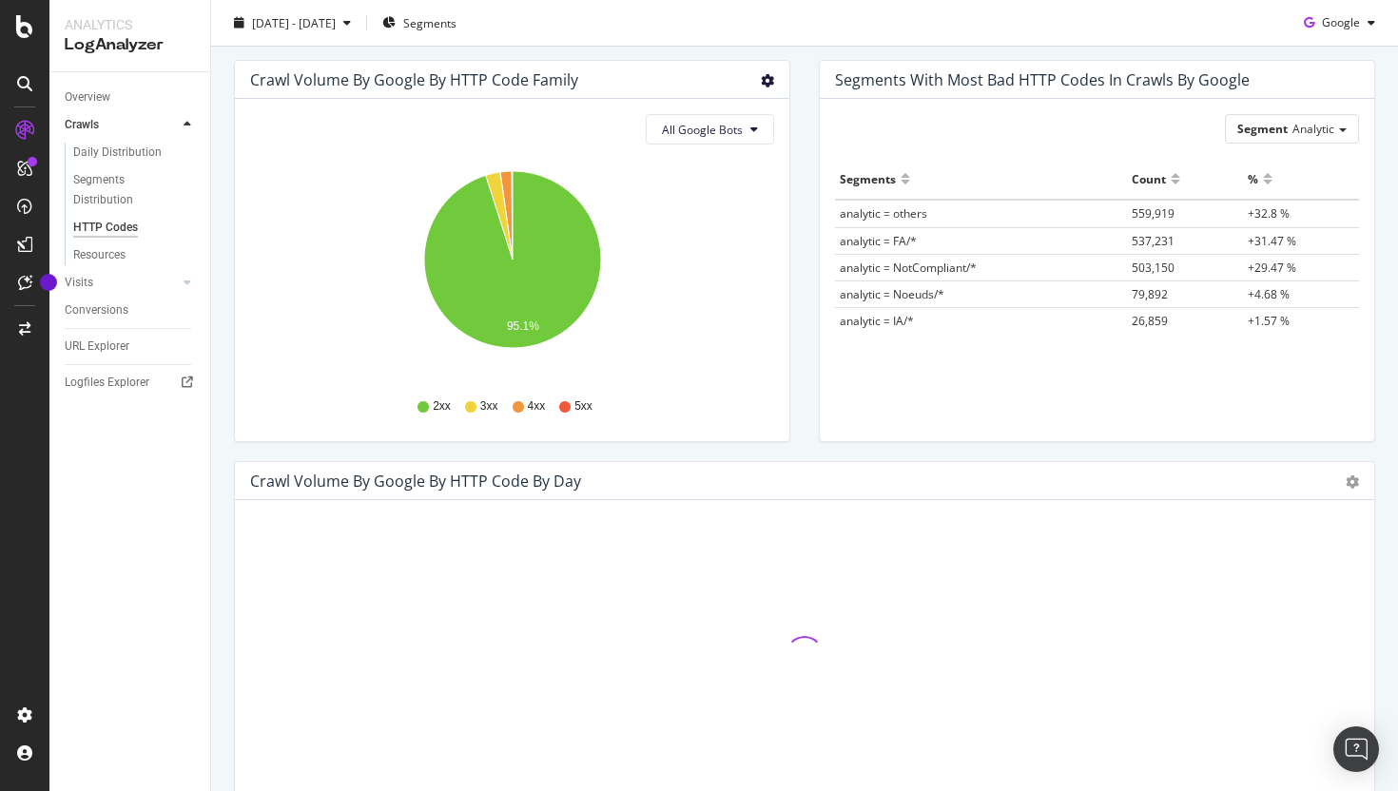
click at [765, 78] on icon "gear" at bounding box center [767, 80] width 13 height 13
click at [729, 162] on span "Table" at bounding box center [712, 158] width 150 height 29
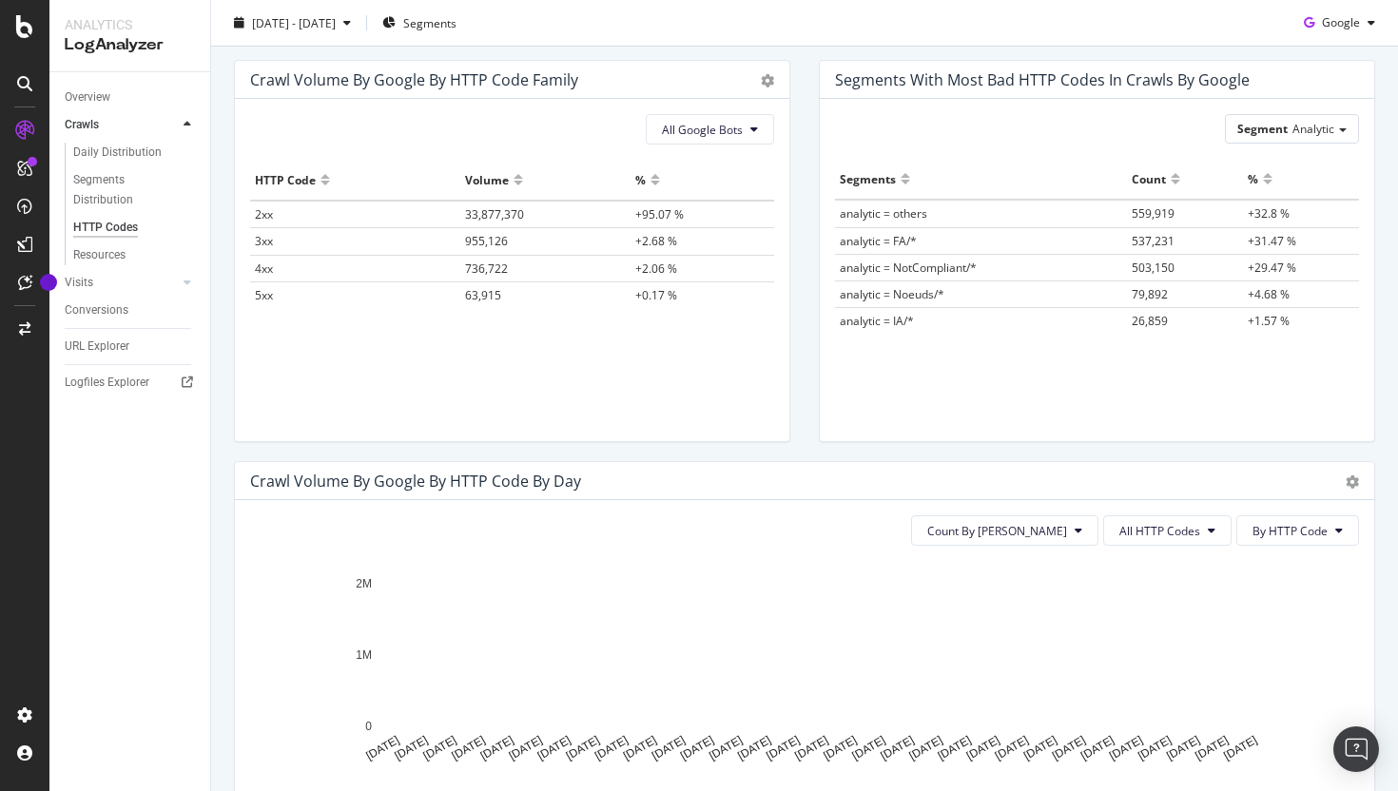
scroll to position [0, 0]
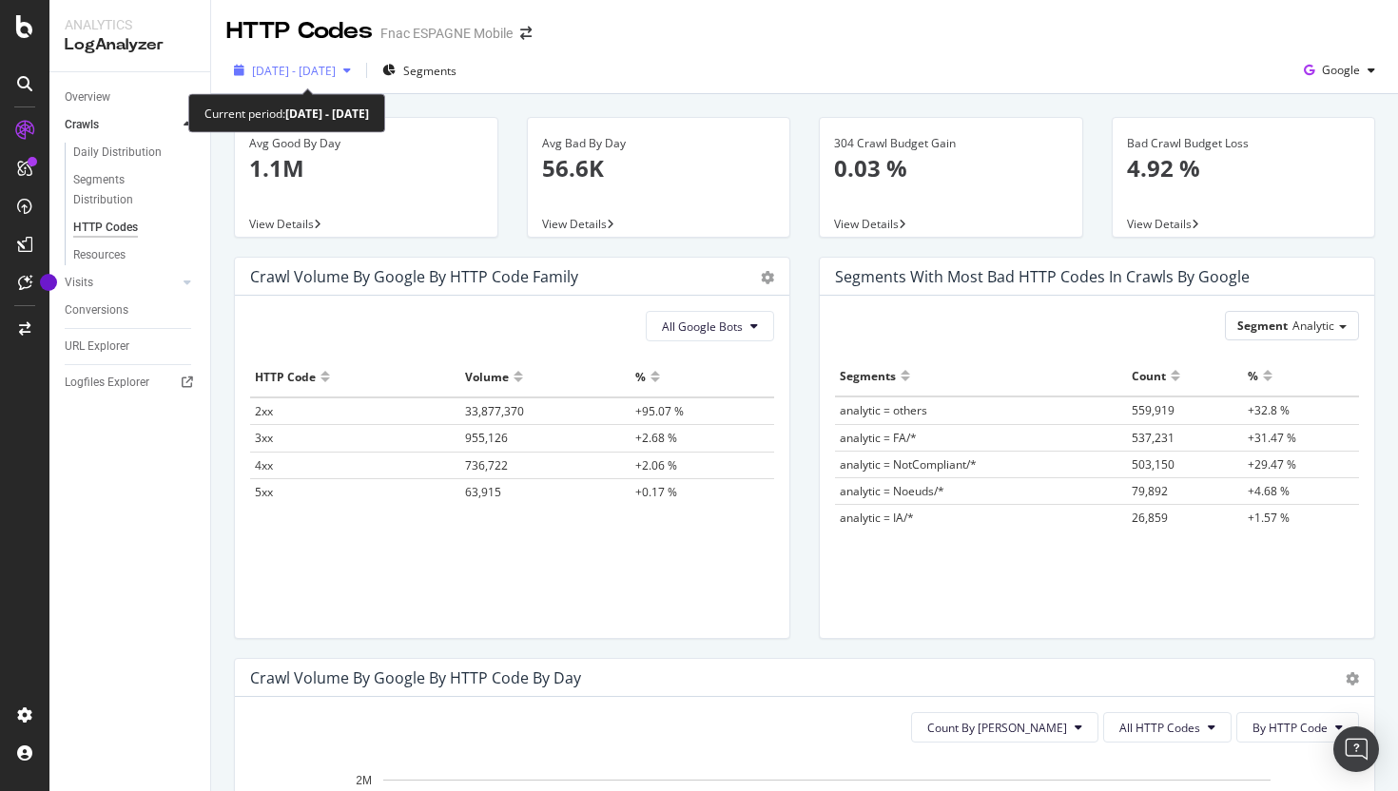
click at [358, 76] on div "[DATE] - [DATE]" at bounding box center [292, 70] width 132 height 29
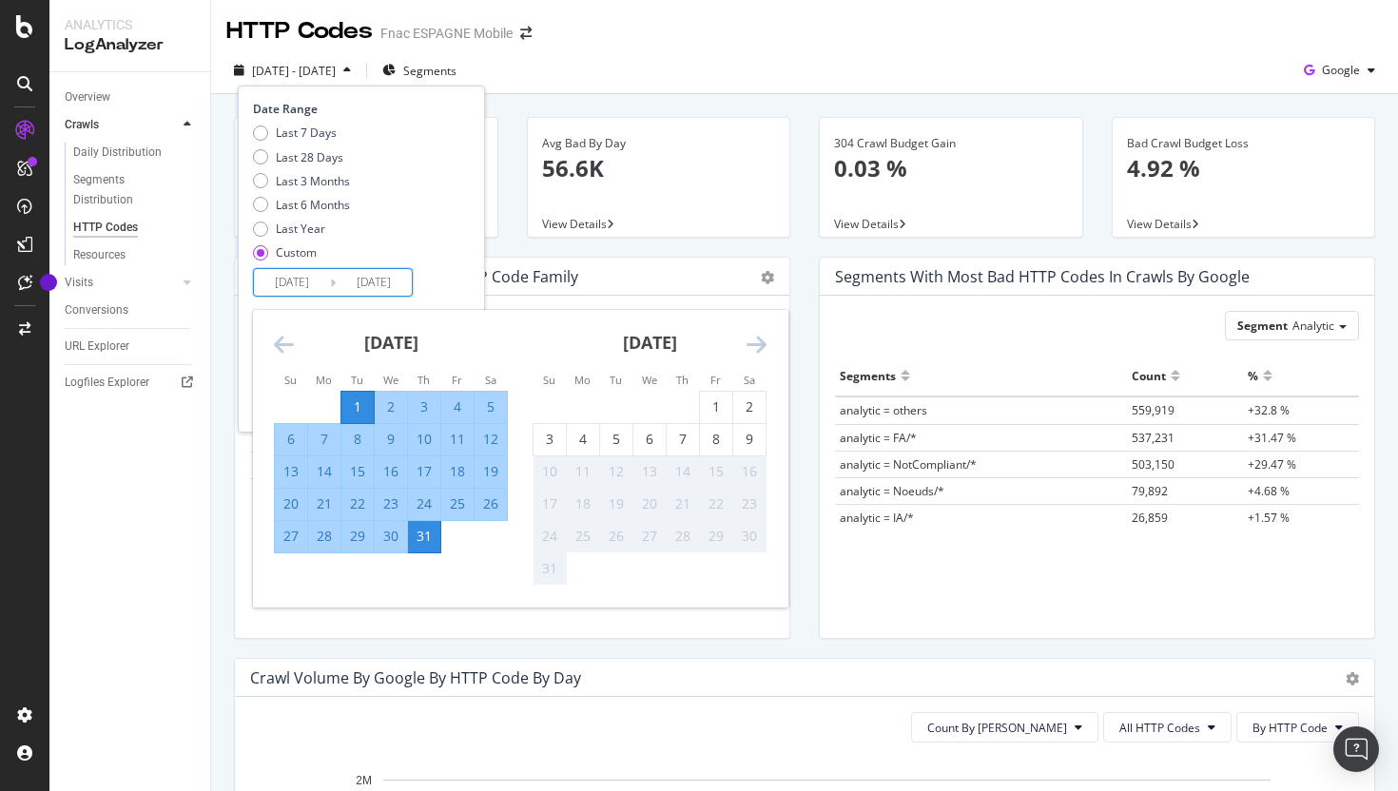
click at [323, 279] on input "[DATE]" at bounding box center [292, 282] width 76 height 27
click at [267, 341] on div "[DATE] 1 2 3 4 5 6 7 8 9 10 11 12 13 14 15 16 17 18 19 20 21 22 23 24 25 26 27 …" at bounding box center [390, 431] width 259 height 243
click at [278, 343] on icon "Move backward to switch to the previous month." at bounding box center [284, 344] width 20 height 23
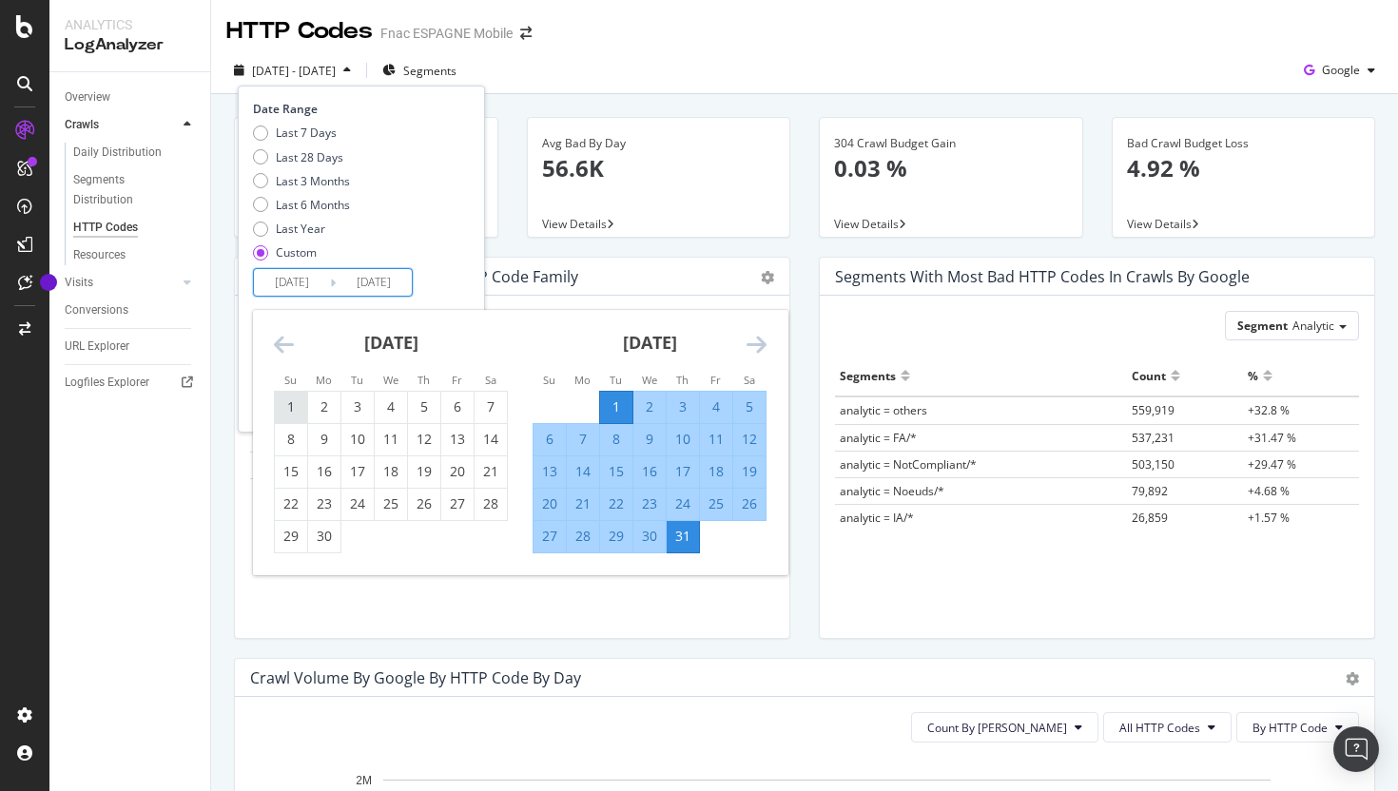
click at [280, 411] on div "1" at bounding box center [291, 406] width 32 height 19
type input "[DATE]"
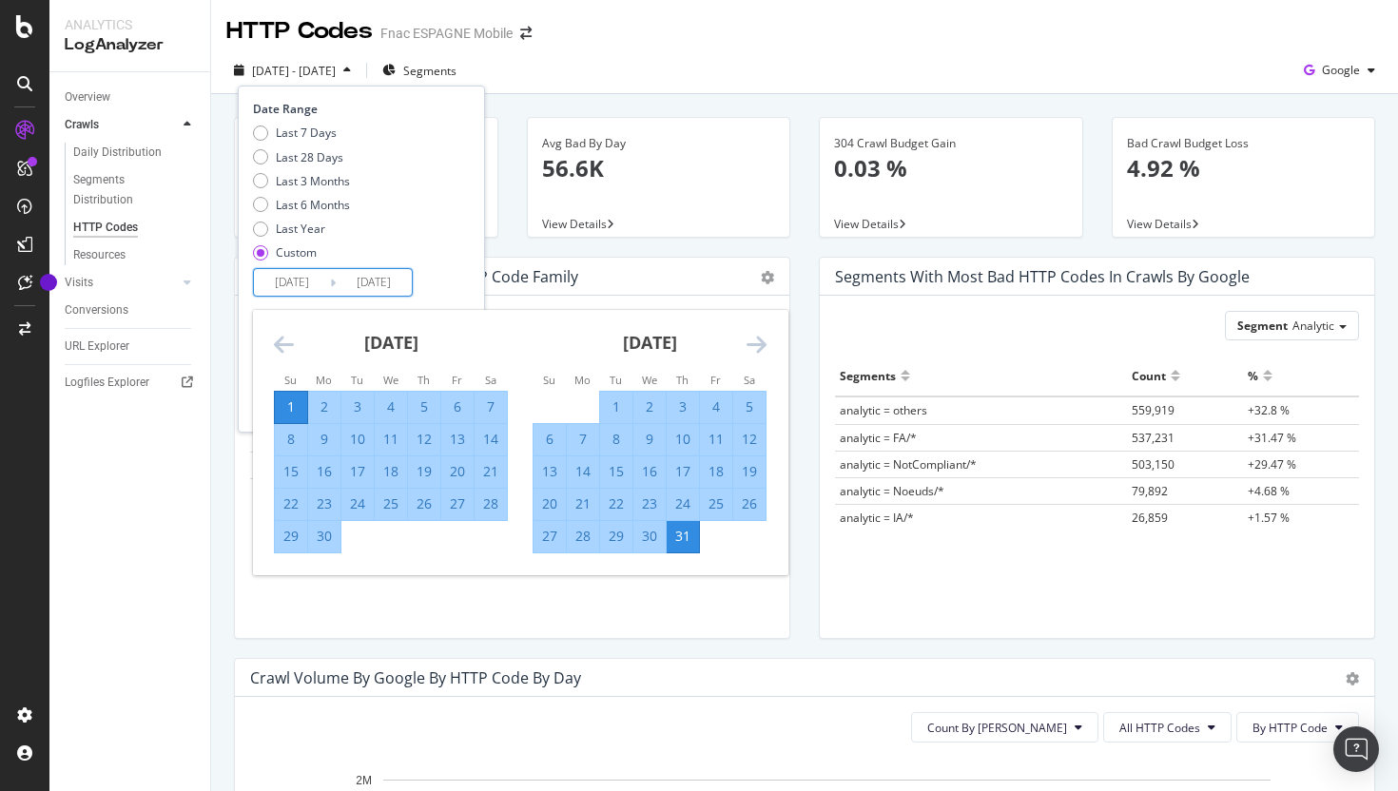
click at [323, 547] on div "30" at bounding box center [324, 536] width 32 height 31
type input "[DATE]"
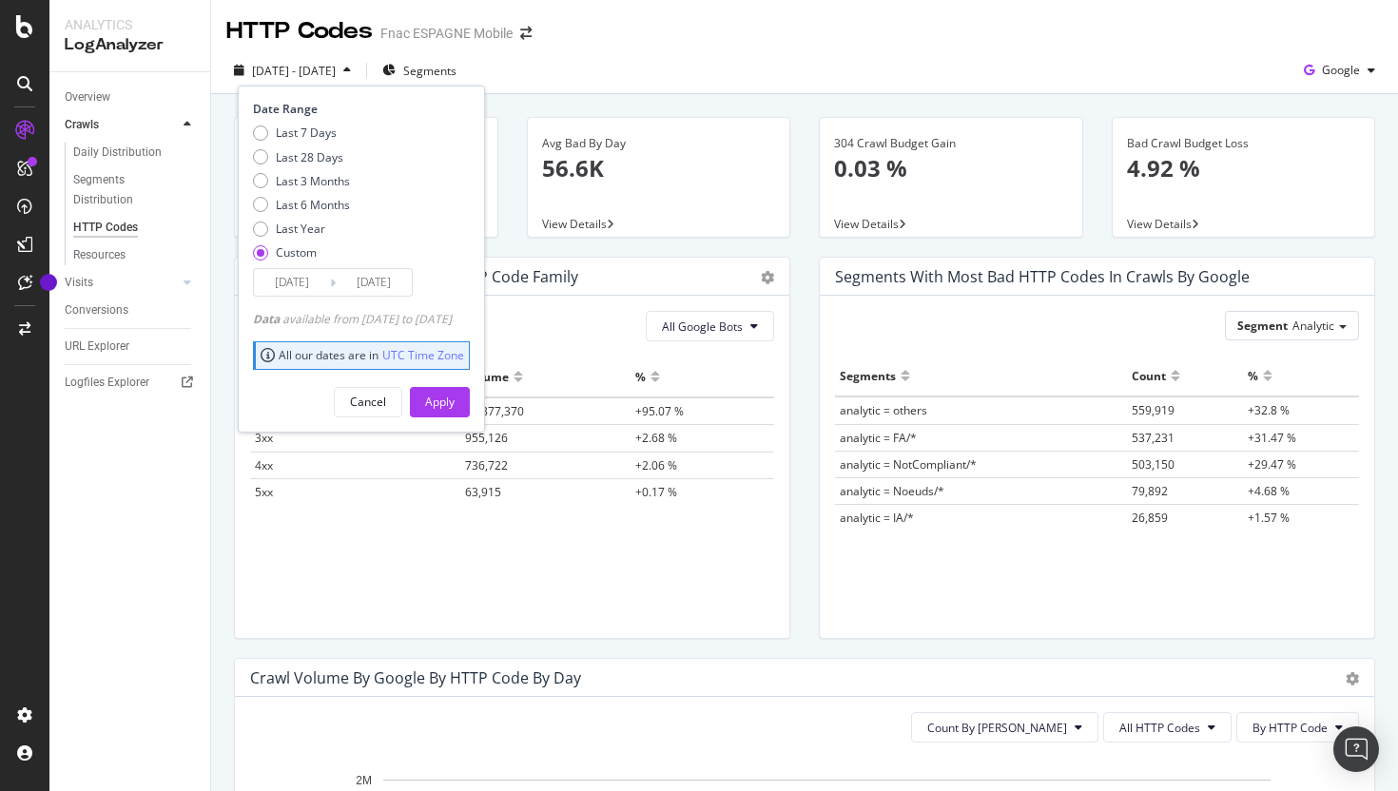
click at [470, 384] on div "Cancel Apply" at bounding box center [361, 395] width 217 height 45
click at [470, 394] on button "Apply" at bounding box center [440, 402] width 60 height 30
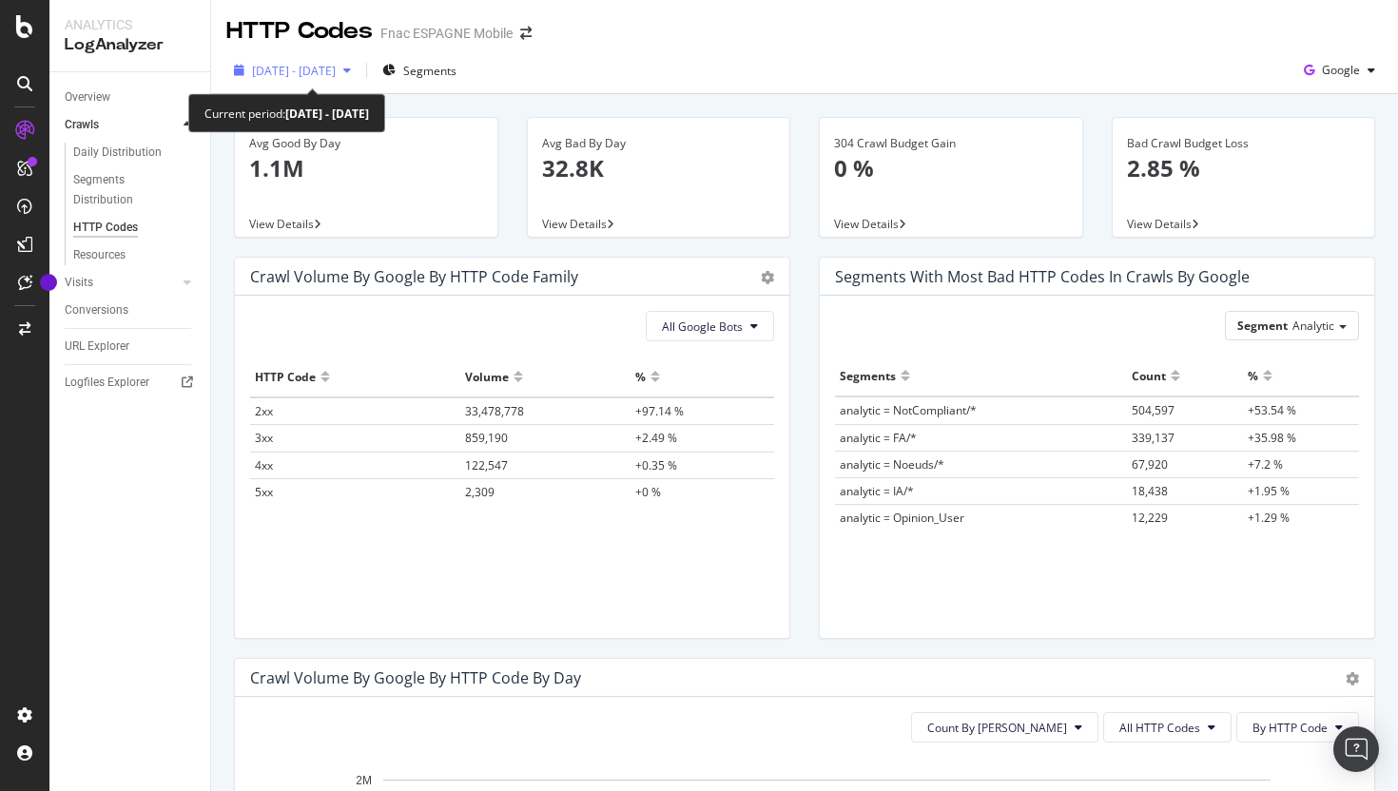
click at [336, 73] on span "[DATE] - [DATE]" at bounding box center [294, 71] width 84 height 16
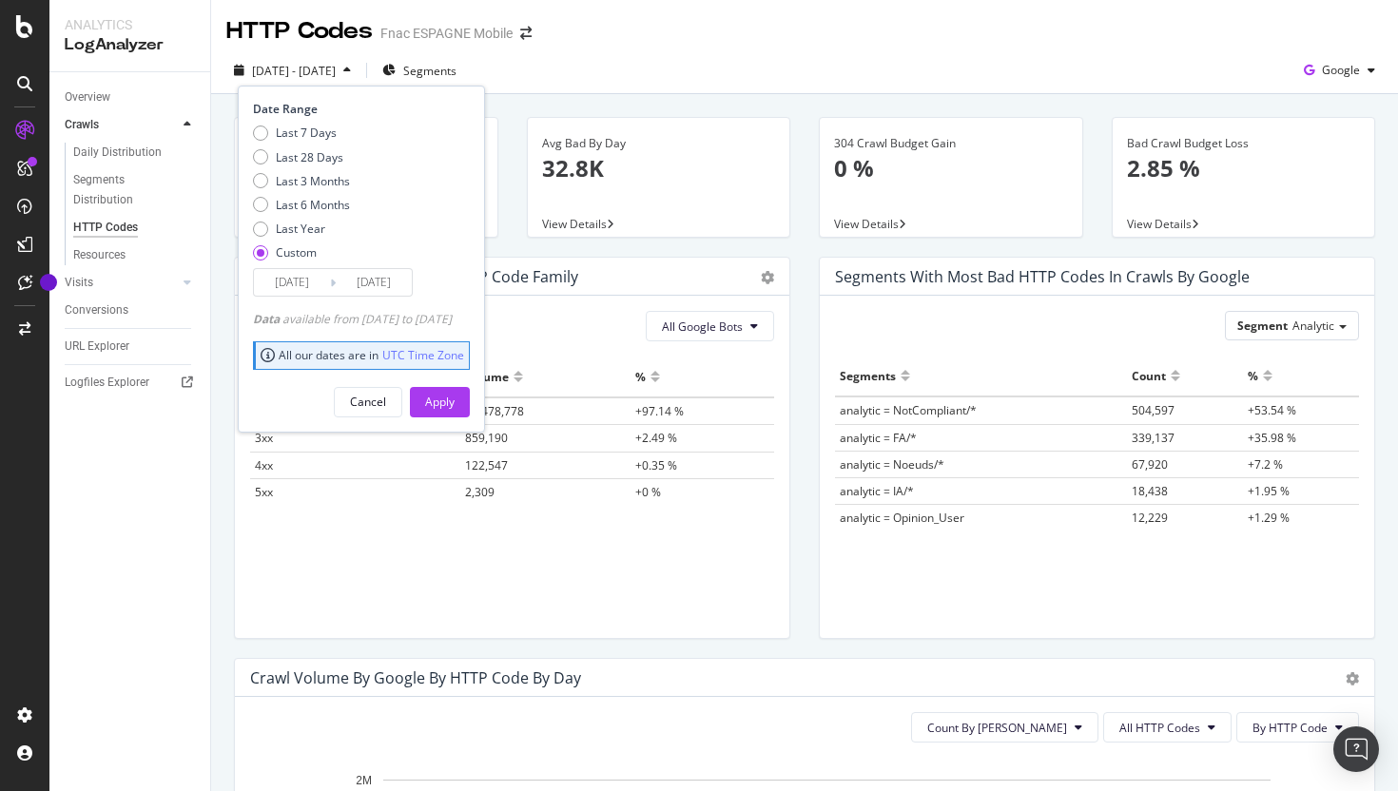
click at [314, 277] on input "[DATE]" at bounding box center [292, 282] width 76 height 27
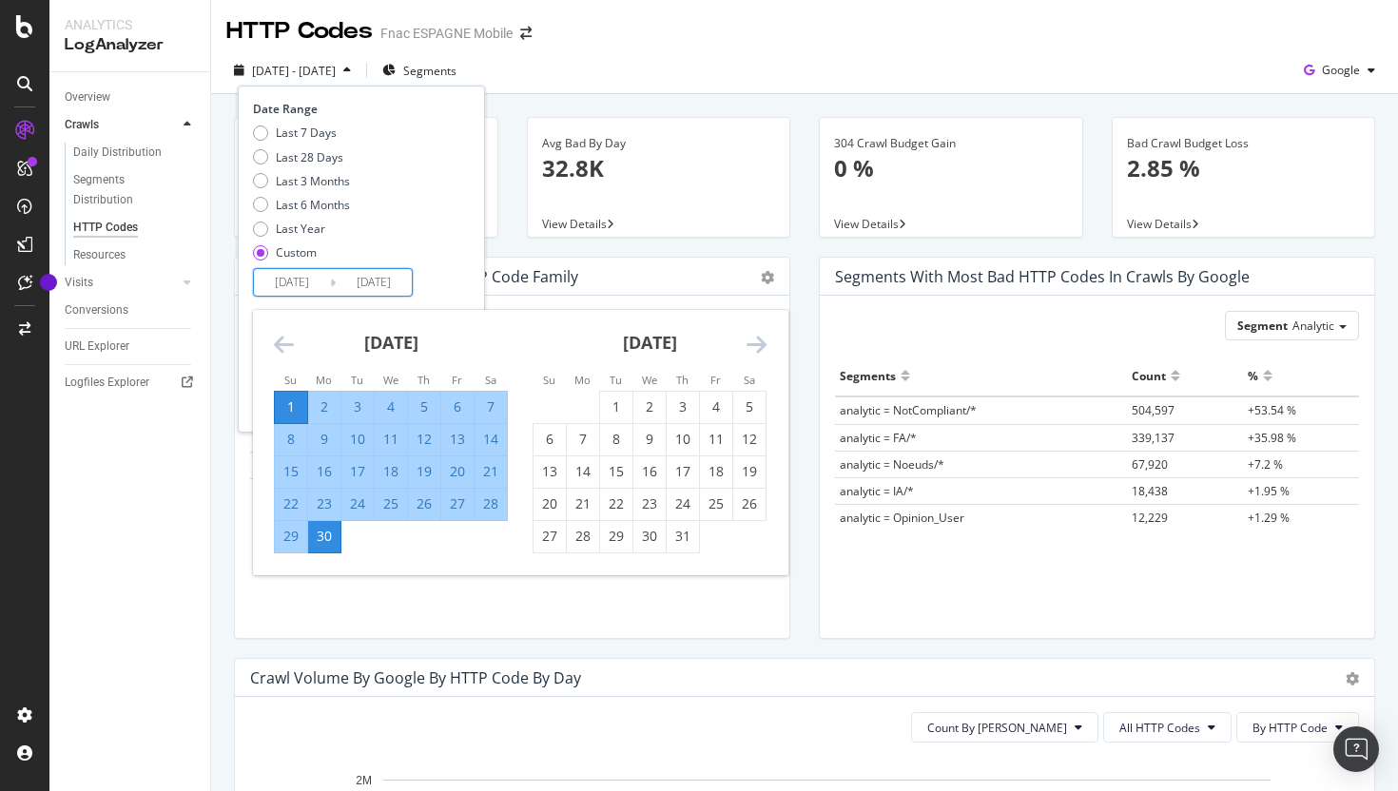
click at [285, 349] on icon "Move backward to switch to the previous month." at bounding box center [284, 344] width 20 height 23
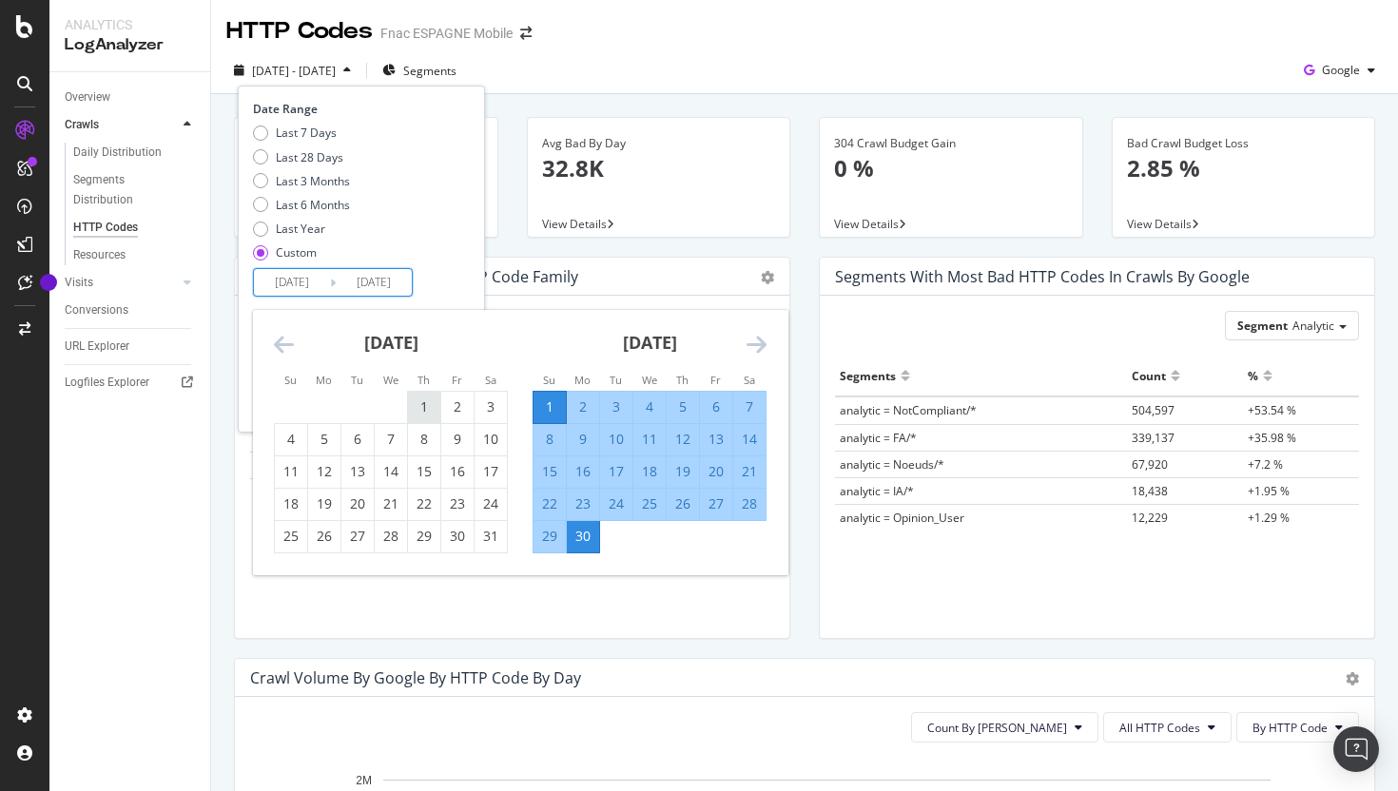
click at [415, 404] on div "1" at bounding box center [424, 406] width 32 height 19
type input "[DATE]"
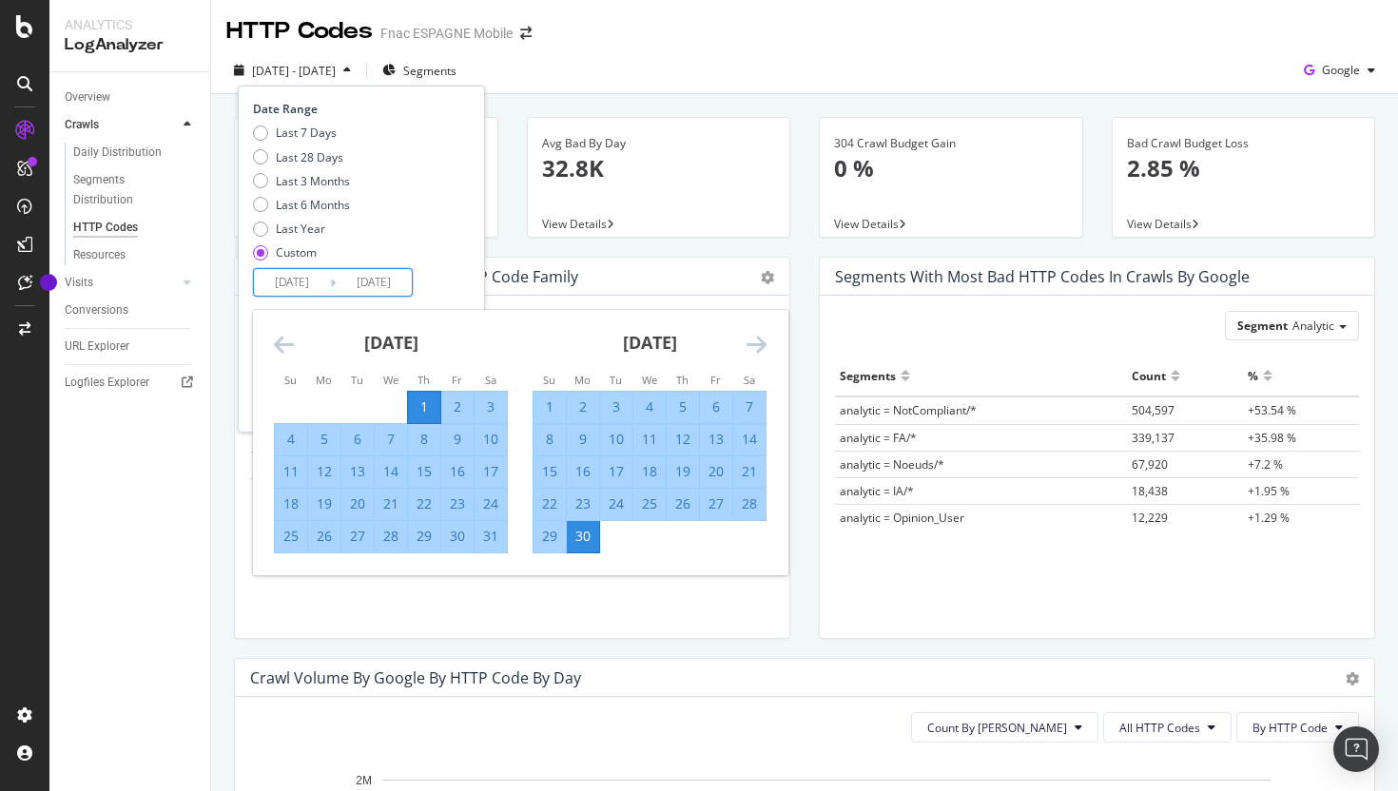
click at [491, 539] on div "31" at bounding box center [490, 536] width 32 height 19
type input "[DATE]"
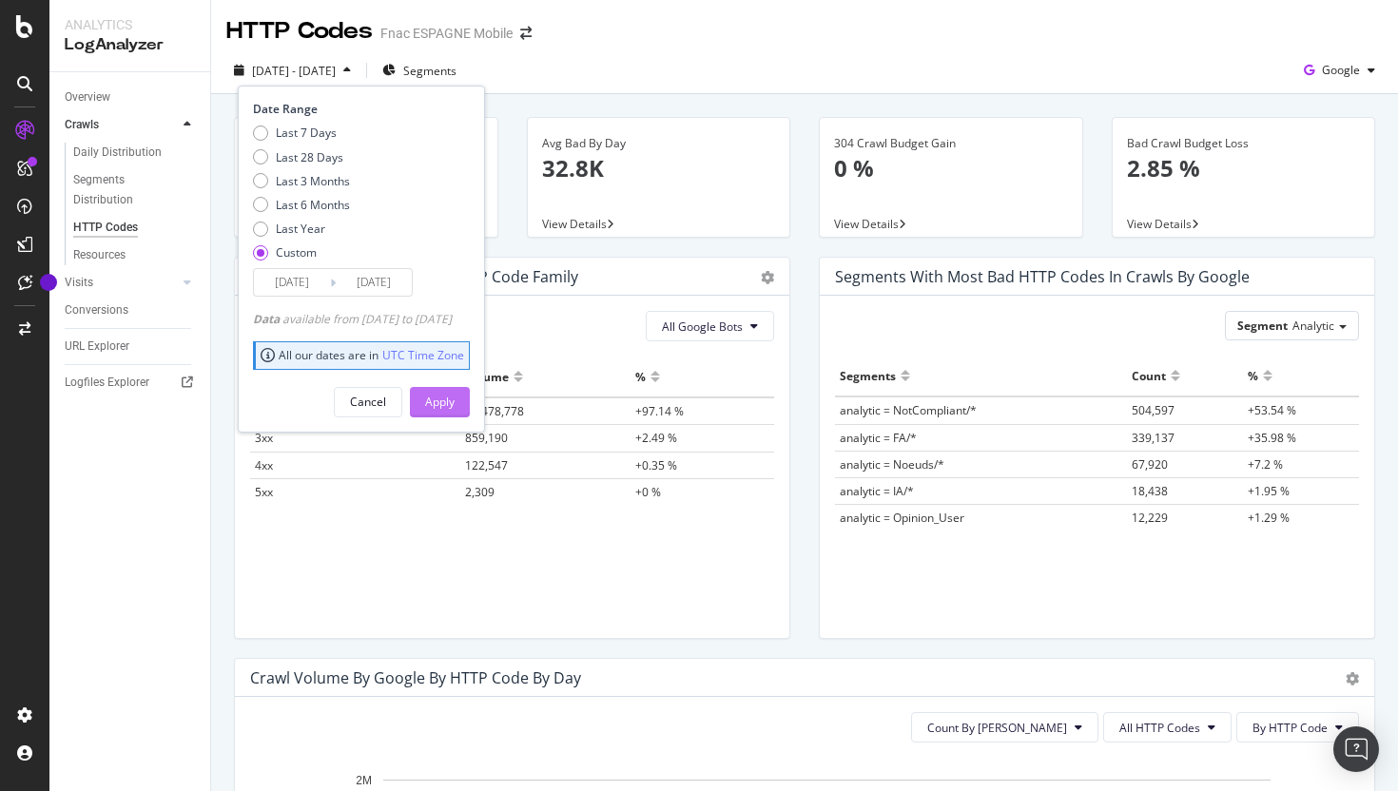
click at [454, 400] on div "Apply" at bounding box center [439, 402] width 29 height 16
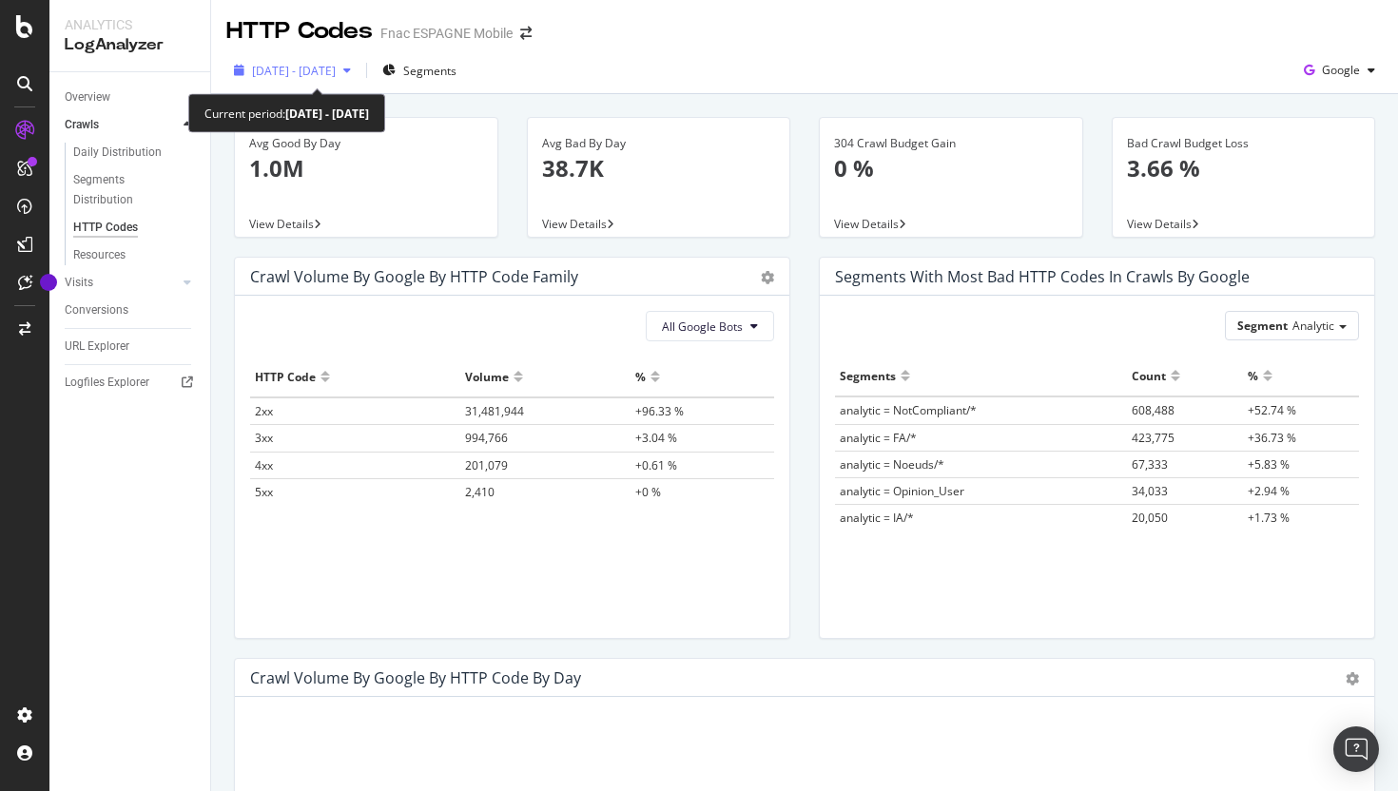
click at [336, 68] on span "[DATE] - [DATE]" at bounding box center [294, 71] width 84 height 16
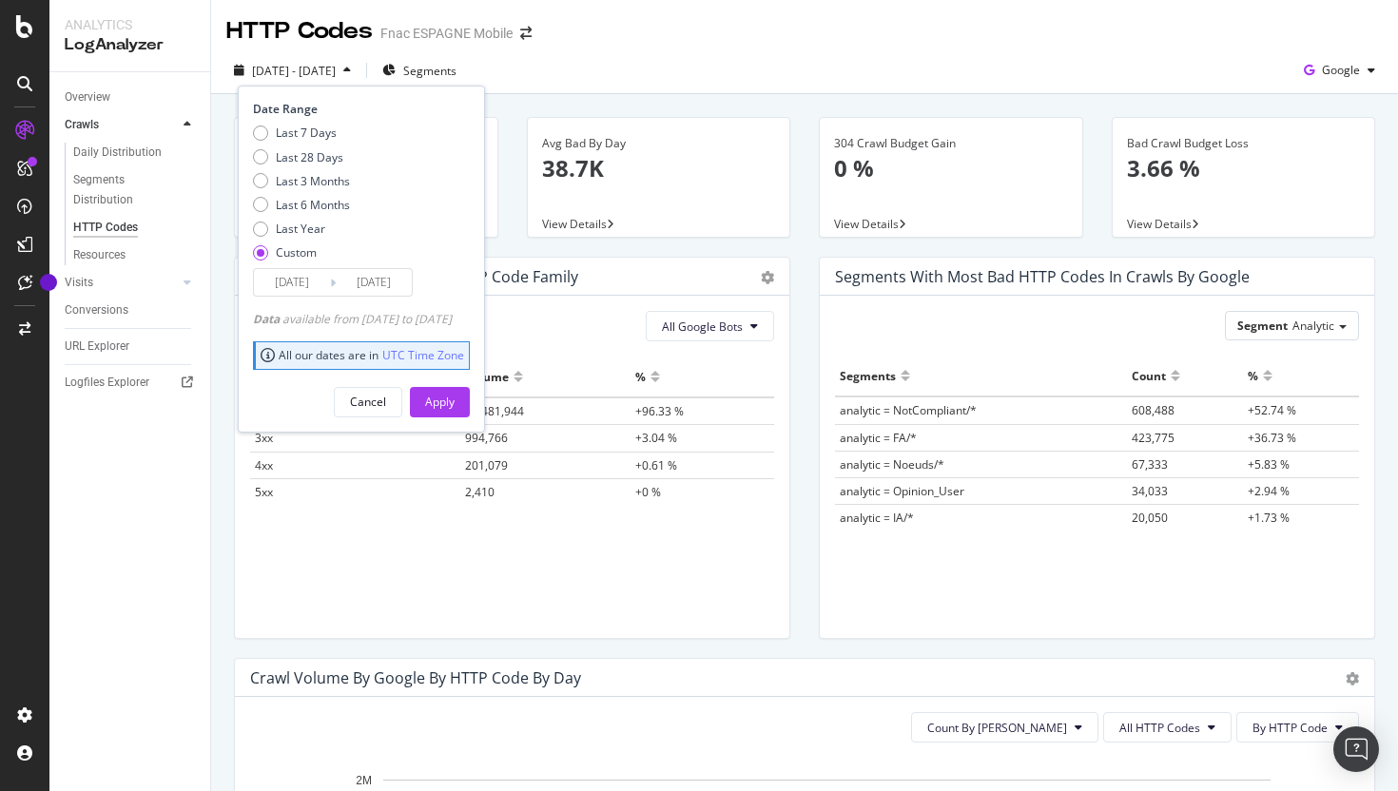
click at [307, 289] on input "[DATE]" at bounding box center [292, 282] width 76 height 27
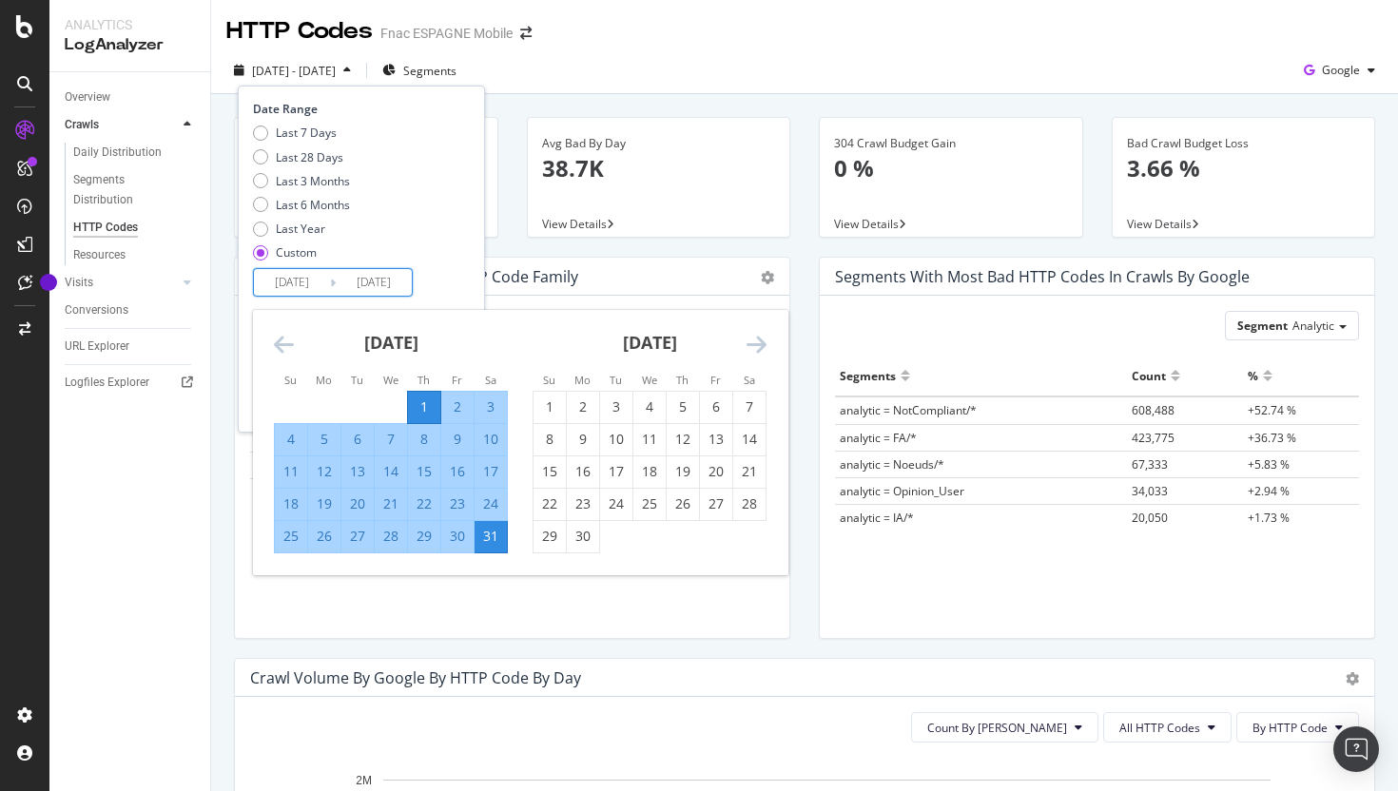
click at [748, 353] on icon "Move forward to switch to the next month." at bounding box center [756, 344] width 20 height 23
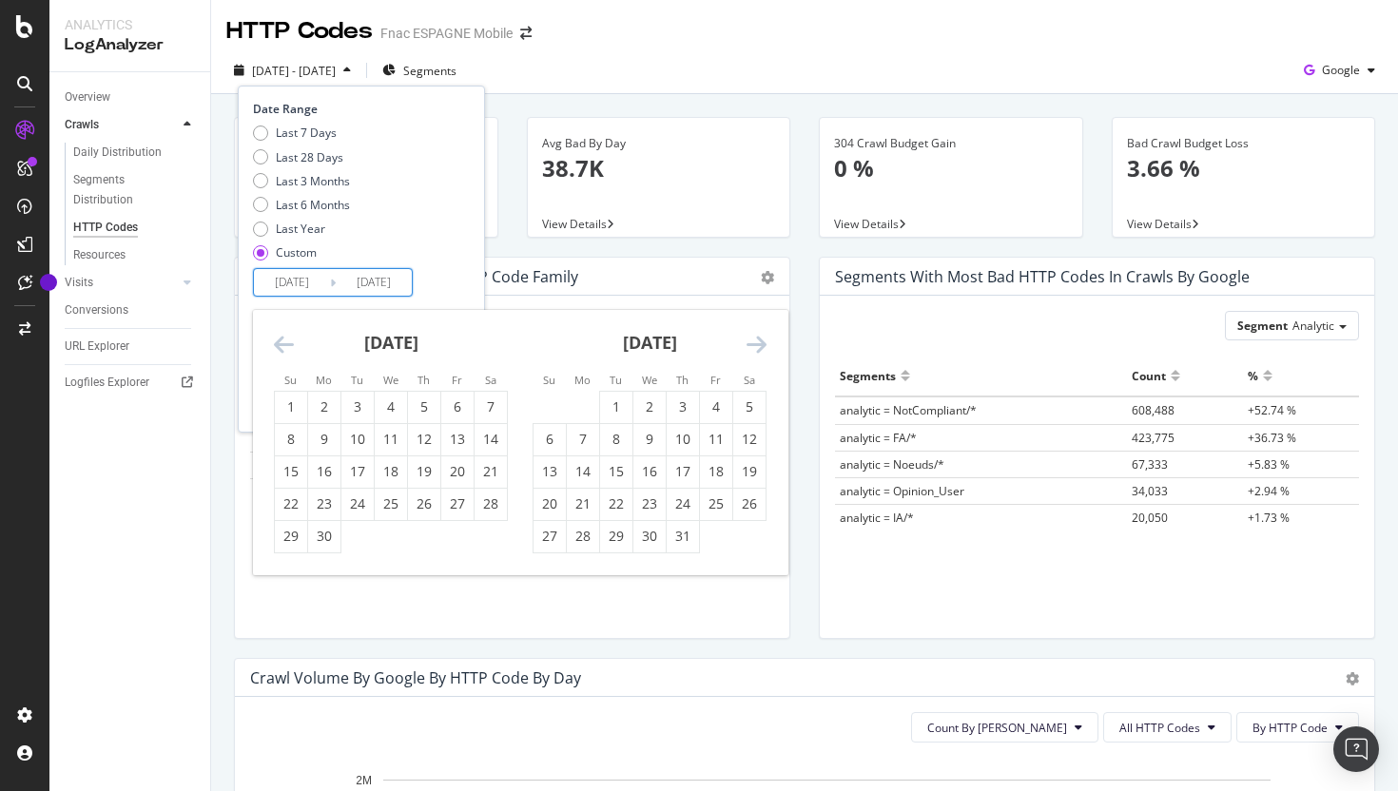
click at [611, 390] on div "Su Mo Tu We Th Fr Sa" at bounding box center [649, 379] width 258 height 21
click at [611, 395] on div "1" at bounding box center [616, 407] width 32 height 31
type input "[DATE]"
click at [685, 529] on div "31" at bounding box center [682, 536] width 32 height 19
type input "[DATE]"
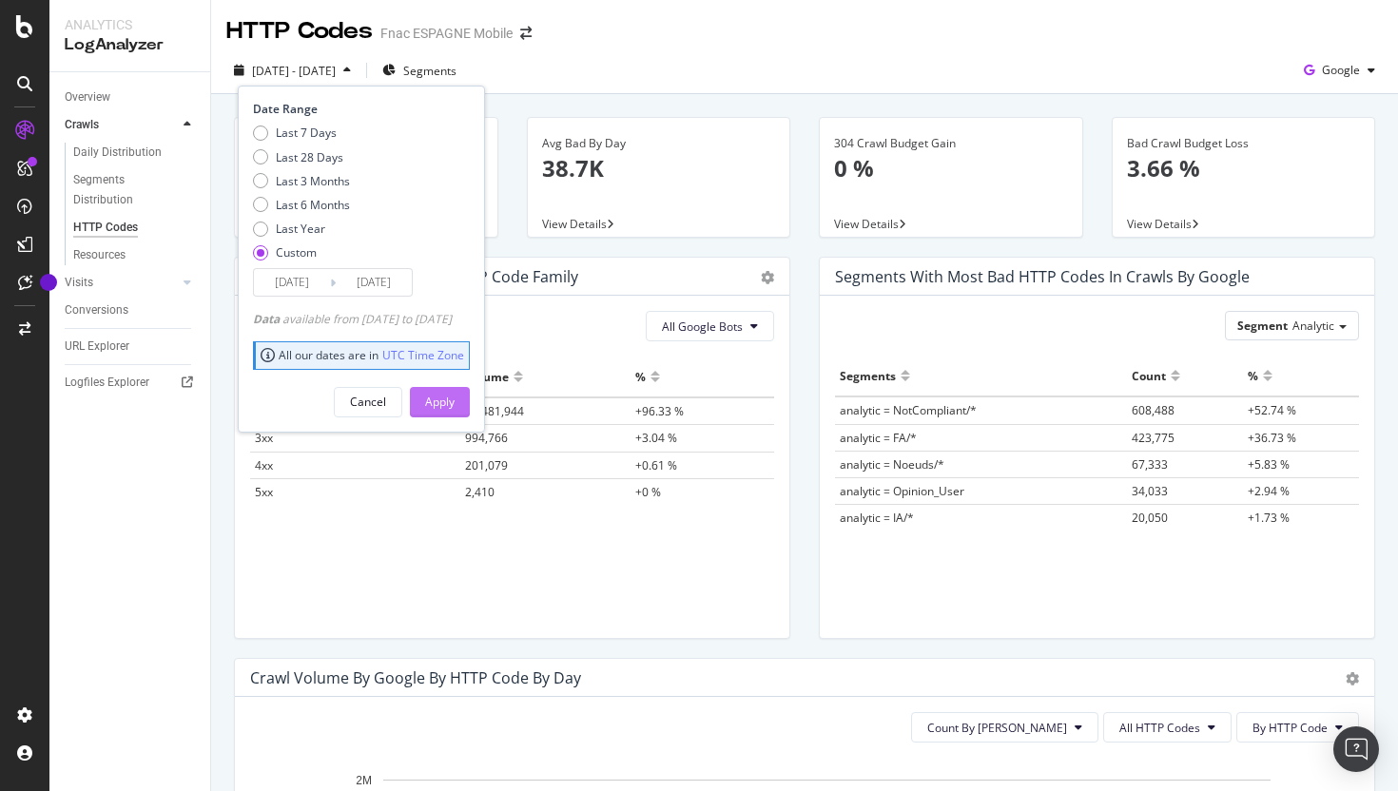
click at [454, 404] on div "Apply" at bounding box center [439, 402] width 29 height 16
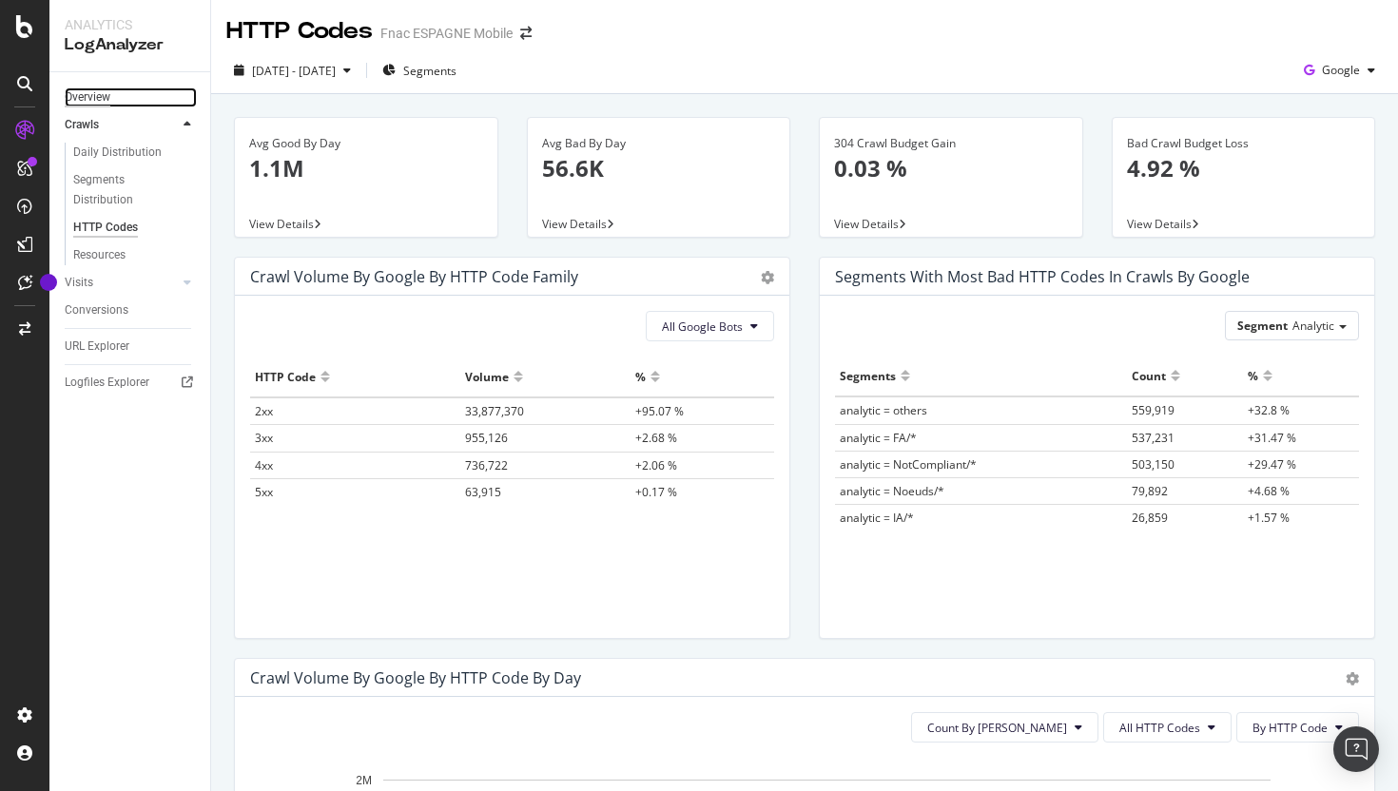
click at [93, 103] on div "Overview" at bounding box center [88, 97] width 46 height 20
